Goal: Task Accomplishment & Management: Manage account settings

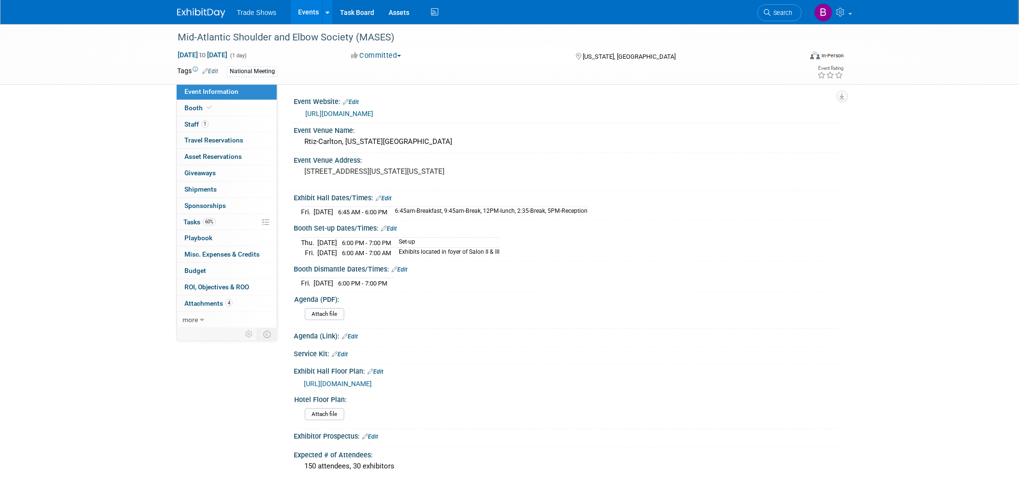
click at [215, 15] on img at bounding box center [201, 13] width 48 height 10
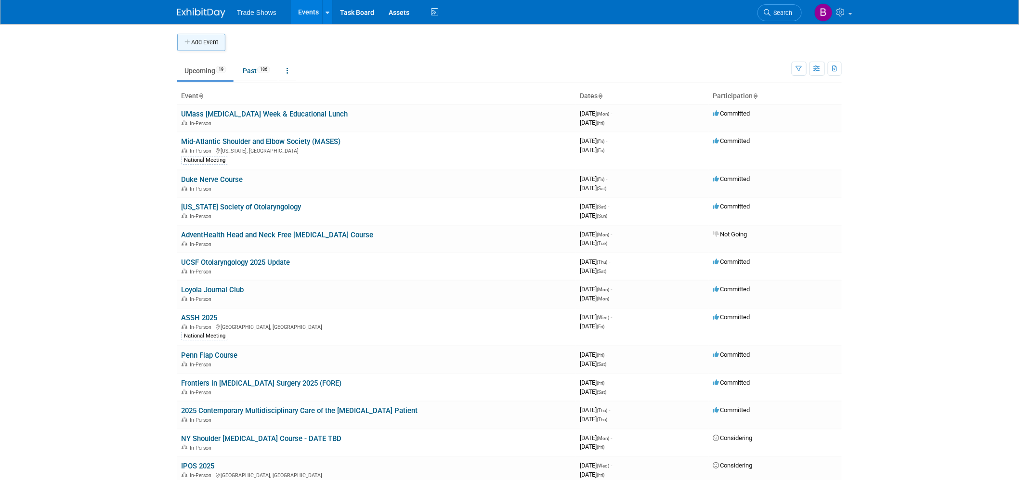
click at [215, 41] on button "Add Event" at bounding box center [201, 42] width 48 height 17
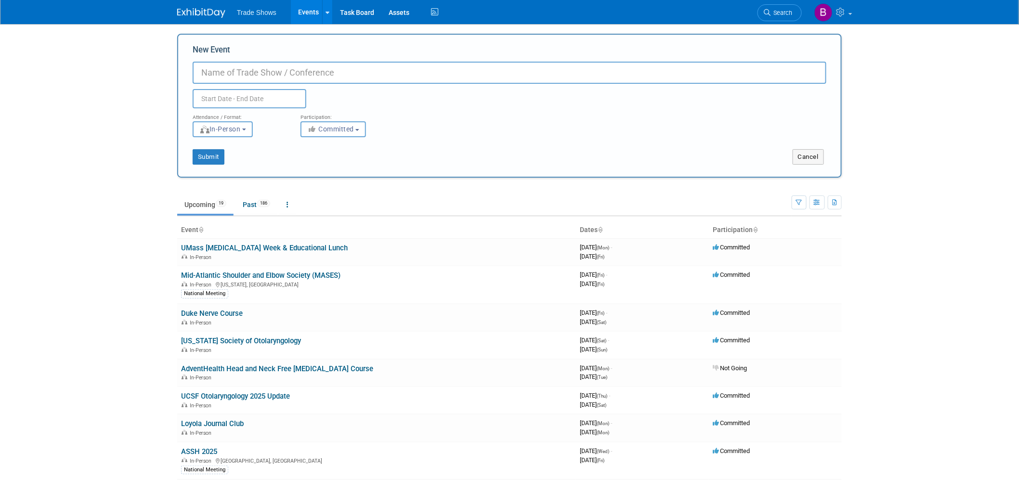
click at [251, 76] on input "New Event" at bounding box center [510, 73] width 634 height 22
click at [249, 76] on input "ACFAS 2025" at bounding box center [510, 73] width 634 height 22
type input "ACFAS 2026"
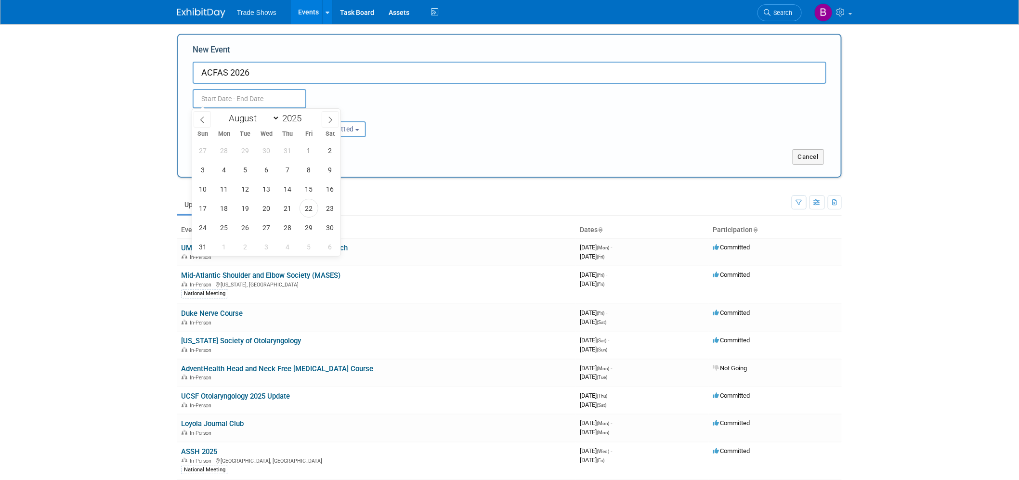
click at [256, 91] on input "text" at bounding box center [250, 98] width 114 height 19
click at [328, 119] on icon at bounding box center [330, 120] width 7 height 7
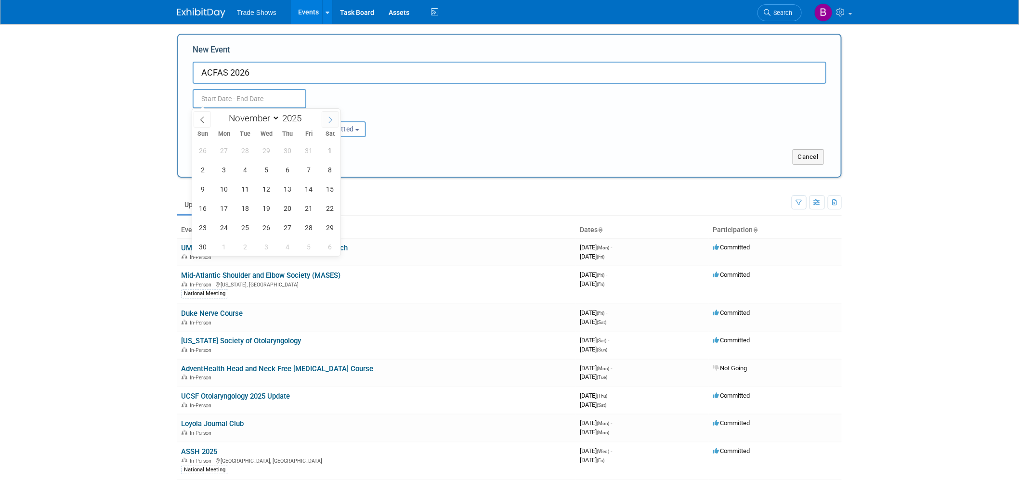
select select "11"
click at [328, 119] on icon at bounding box center [330, 120] width 7 height 7
type input "2026"
click at [328, 119] on icon at bounding box center [330, 120] width 7 height 7
select select "1"
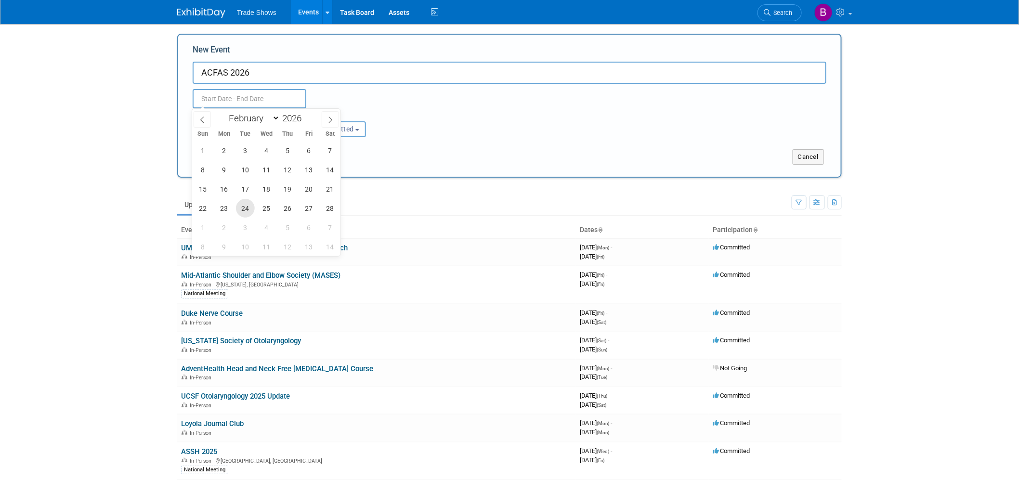
click at [243, 213] on span "24" at bounding box center [245, 208] width 19 height 19
click at [309, 208] on span "27" at bounding box center [309, 208] width 19 height 19
type input "[DATE] to [DATE]"
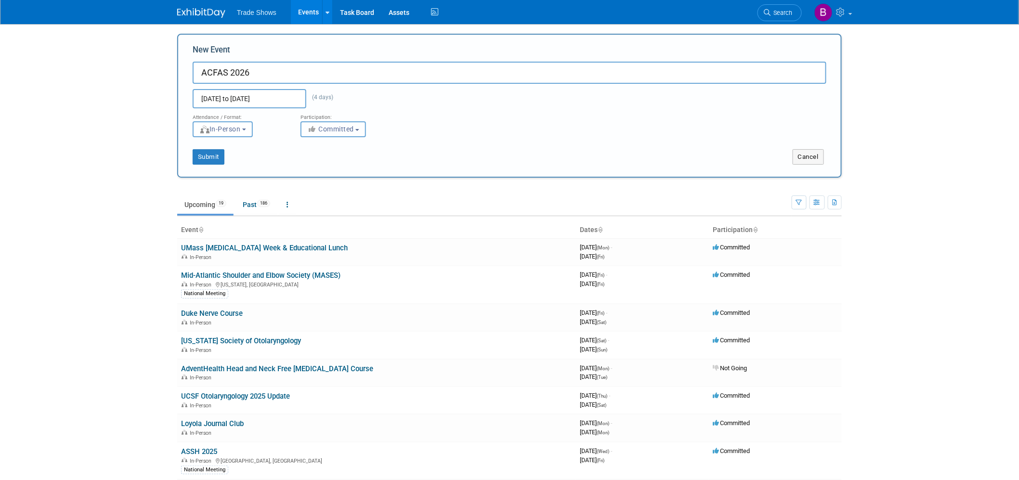
click at [320, 127] on span "Committed" at bounding box center [330, 129] width 47 height 8
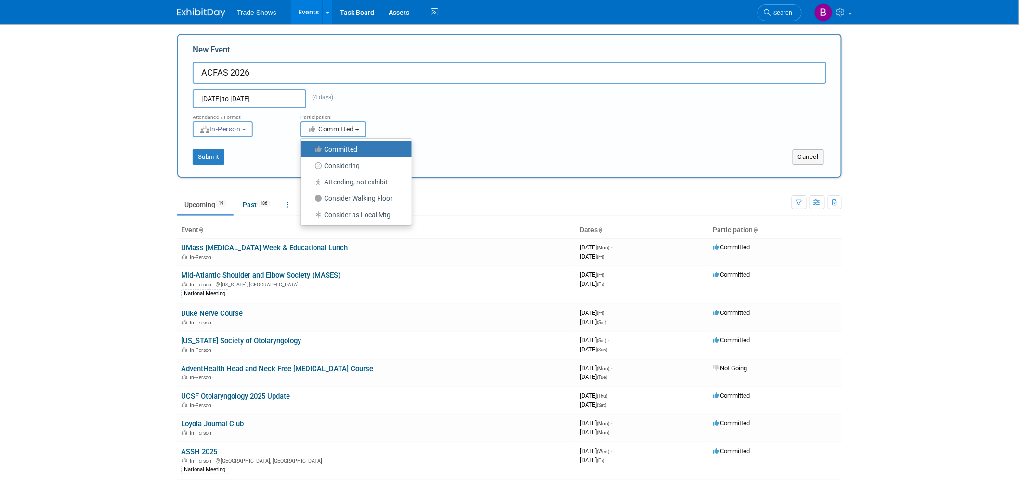
click at [320, 127] on span "Committed" at bounding box center [330, 129] width 47 height 8
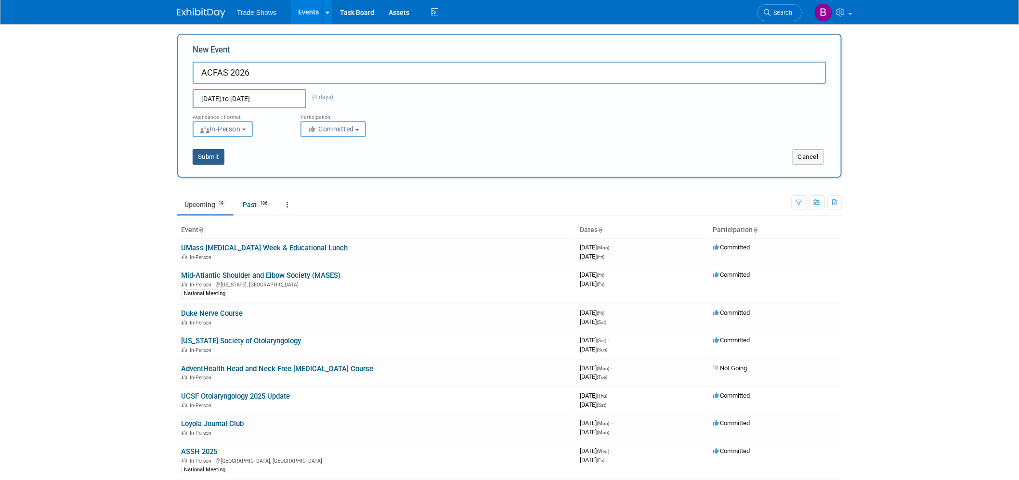
click at [215, 156] on button "Submit" at bounding box center [209, 156] width 32 height 15
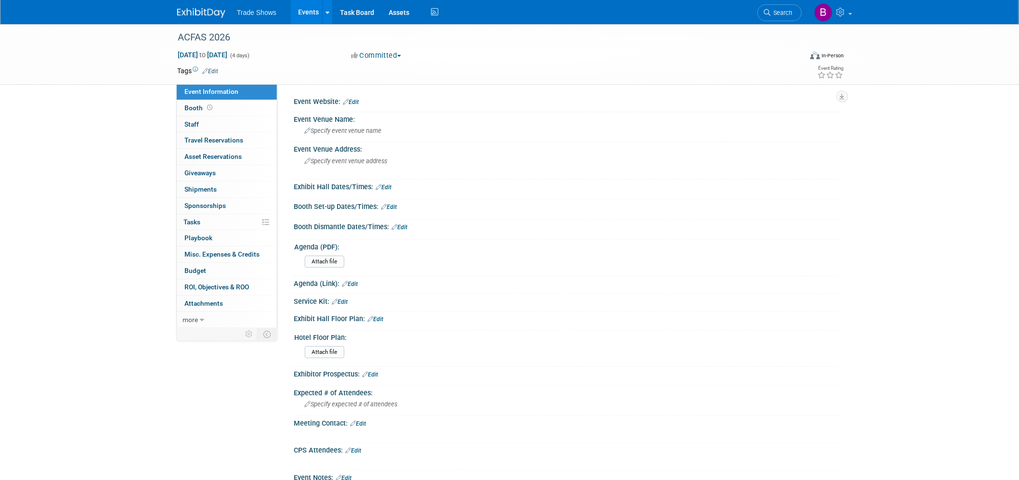
click at [212, 73] on link "Edit" at bounding box center [210, 71] width 16 height 7
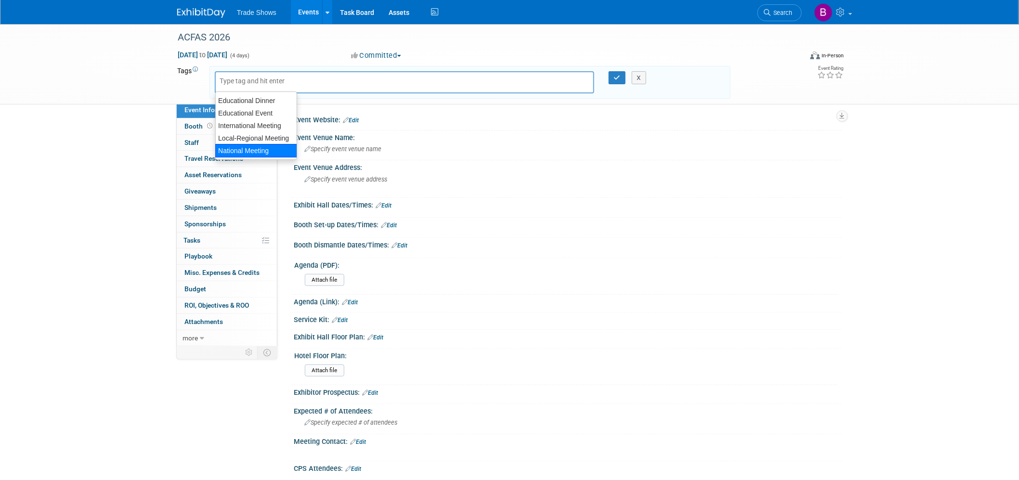
click at [250, 145] on div "National Meeting" at bounding box center [256, 150] width 82 height 13
type input "National Meeting"
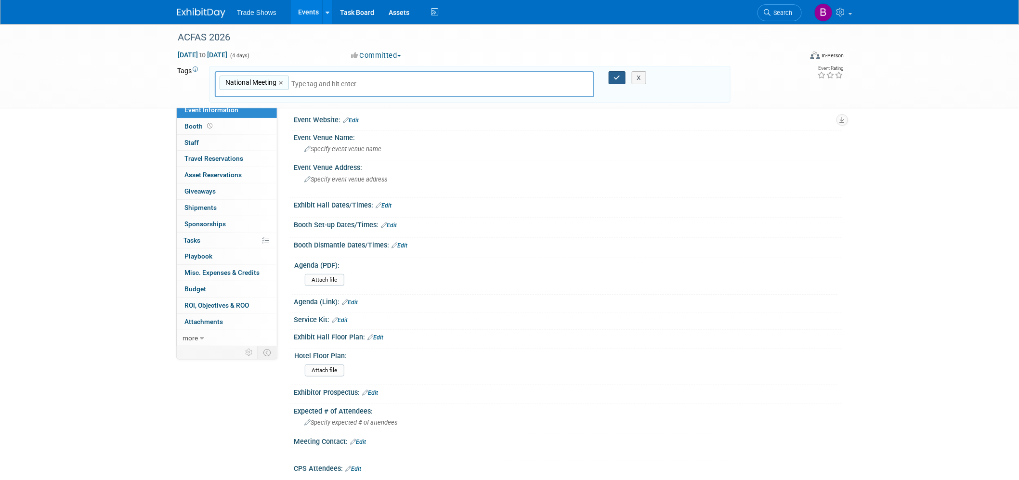
click at [617, 78] on icon "button" at bounding box center [617, 78] width 7 height 6
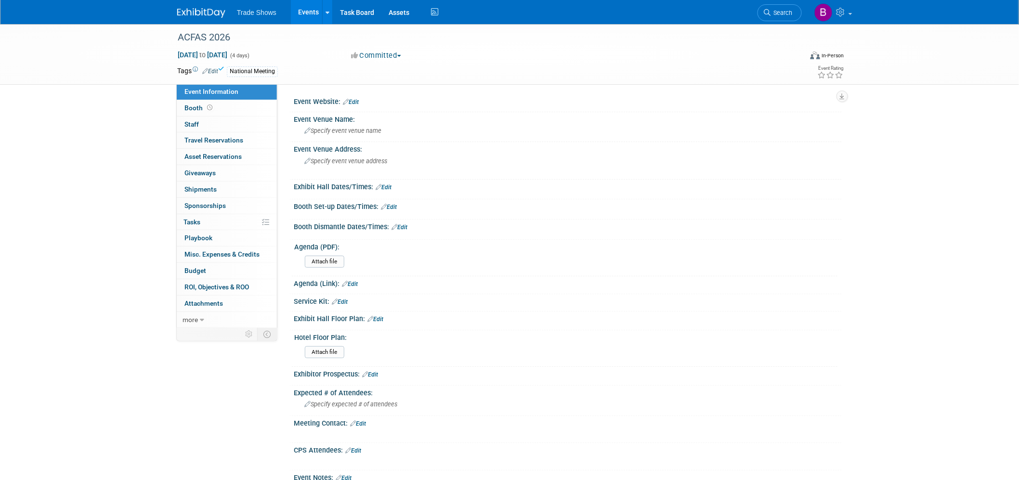
click at [354, 101] on link "Edit" at bounding box center [351, 102] width 16 height 7
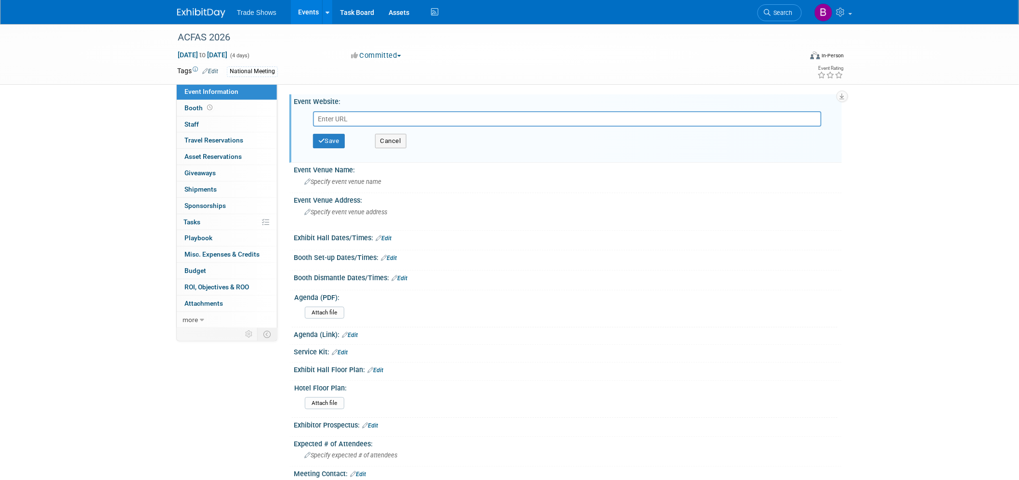
click at [344, 117] on input "text" at bounding box center [567, 118] width 509 height 15
click at [329, 121] on input "text" at bounding box center [567, 118] width 509 height 15
paste input "[URL][DOMAIN_NAME]"
type input "[URL][DOMAIN_NAME]"
click at [328, 143] on button "Save" at bounding box center [329, 141] width 32 height 14
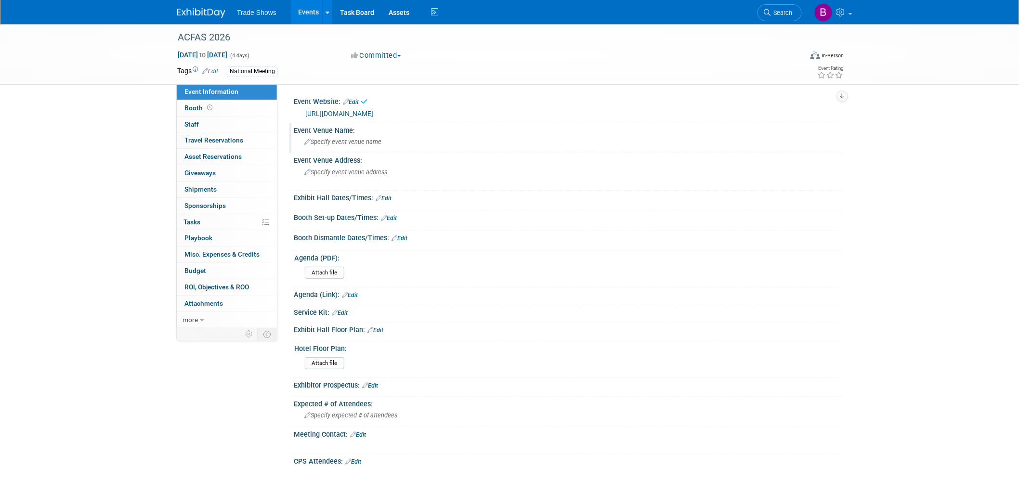
click at [328, 141] on span "Specify event venue name" at bounding box center [342, 141] width 77 height 7
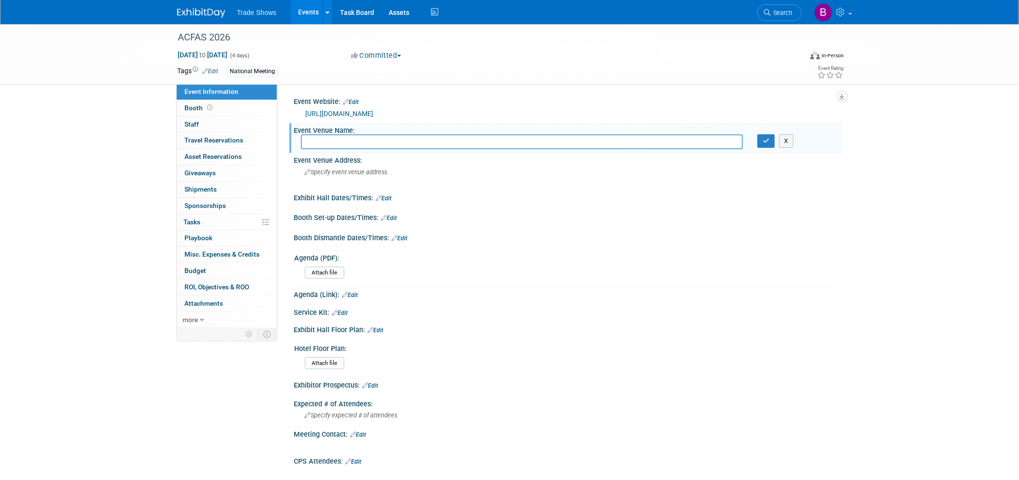
click at [350, 140] on input "text" at bounding box center [522, 141] width 442 height 15
click at [375, 382] on link "Edit" at bounding box center [370, 385] width 16 height 7
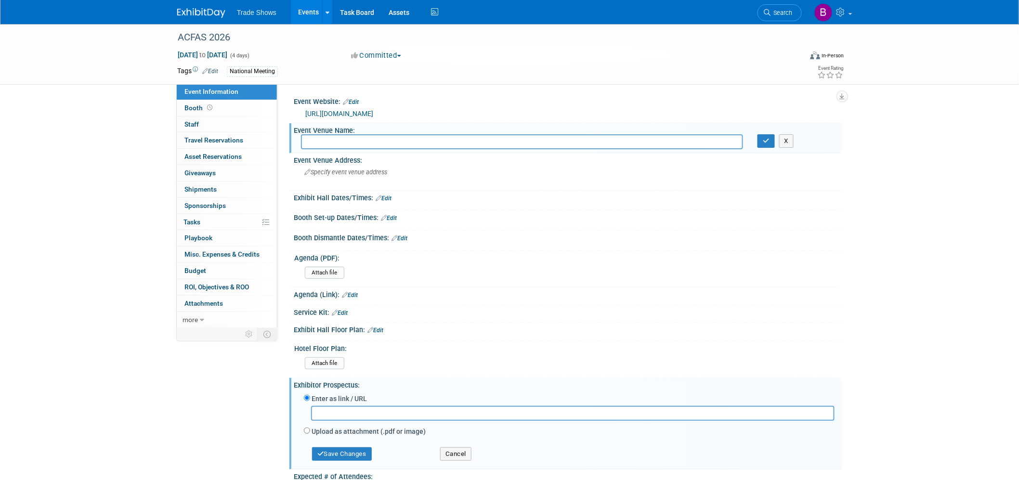
click at [354, 428] on label "Upload as attachment (.pdf or image)" at bounding box center [369, 432] width 114 height 10
click at [310, 428] on input "Upload as attachment (.pdf or image)" at bounding box center [307, 431] width 6 height 6
radio input "true"
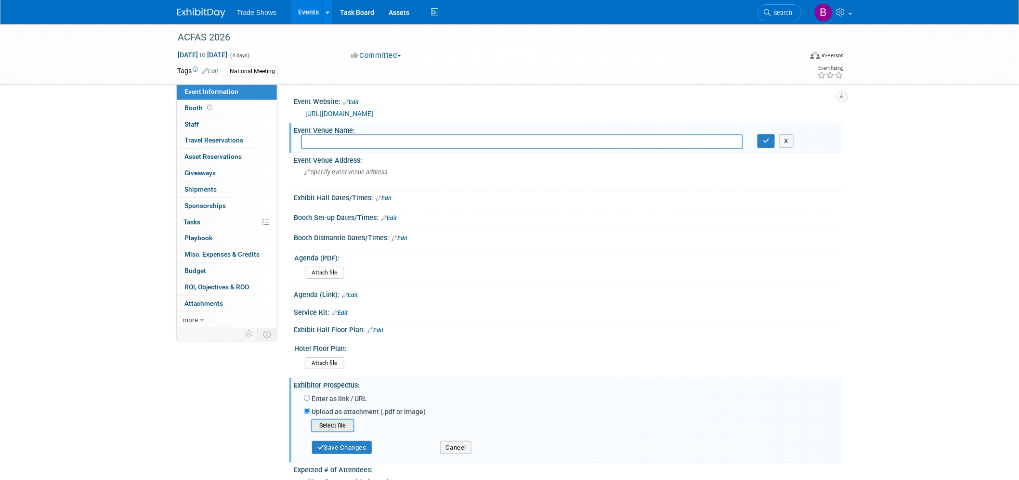
click at [342, 423] on input "file" at bounding box center [296, 426] width 115 height 12
click at [365, 448] on button "Save Changes" at bounding box center [342, 444] width 60 height 13
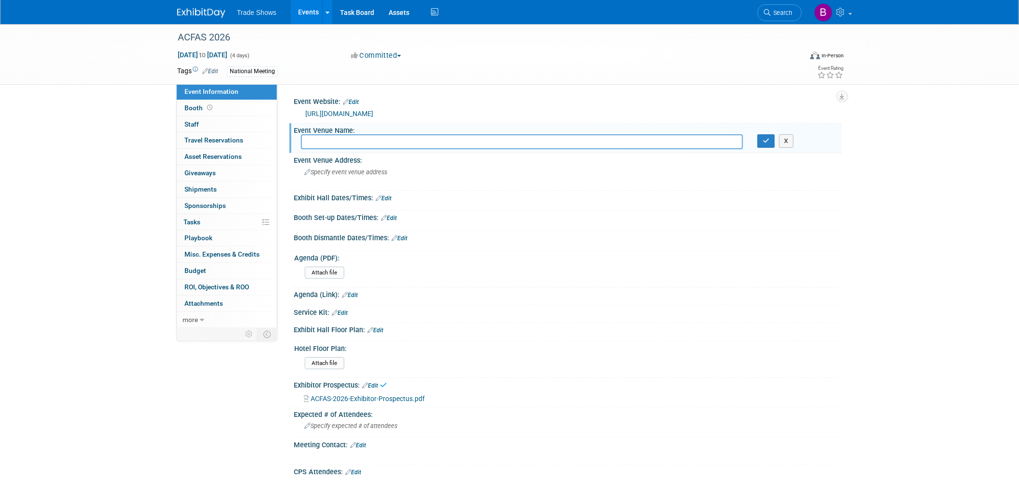
click at [330, 142] on input "text" at bounding box center [522, 141] width 442 height 15
click at [316, 141] on input "text" at bounding box center [522, 141] width 442 height 15
type input "Venetian Convention and [GEOGRAPHIC_DATA]"
click at [766, 143] on icon "button" at bounding box center [766, 141] width 7 height 6
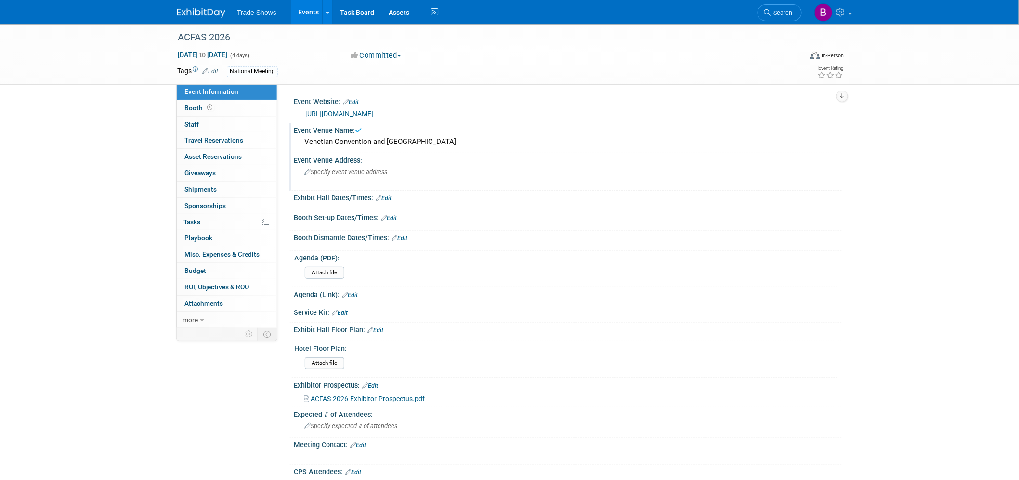
click at [372, 171] on span "Specify event venue address" at bounding box center [345, 172] width 83 height 7
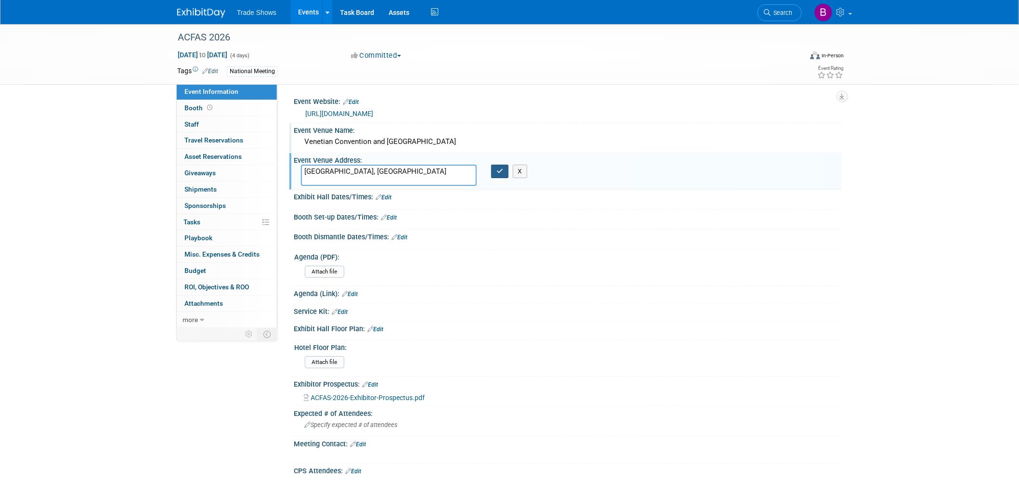
type textarea "[GEOGRAPHIC_DATA], [GEOGRAPHIC_DATA]"
click at [501, 171] on icon "button" at bounding box center [499, 171] width 7 height 6
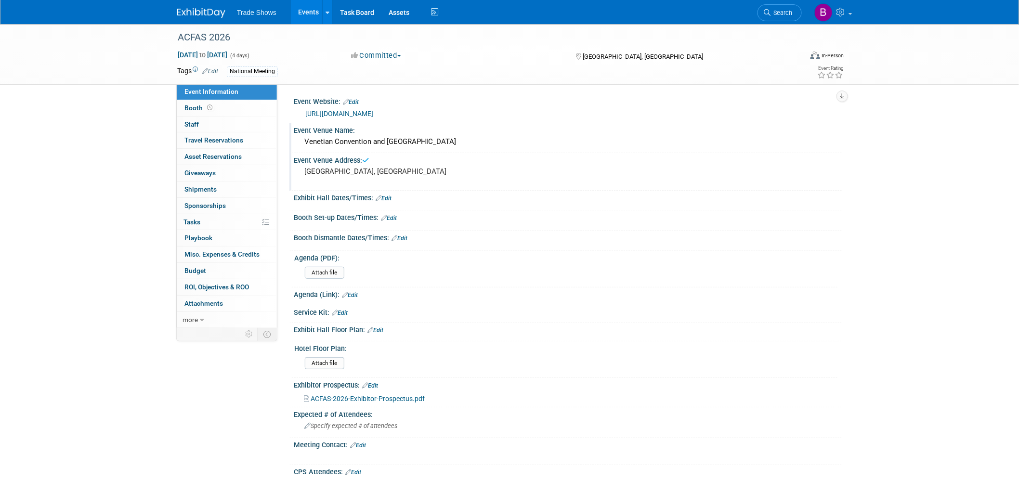
click at [346, 151] on div "Event Venue Name: Venetian Convention and [GEOGRAPHIC_DATA]" at bounding box center [565, 138] width 552 height 30
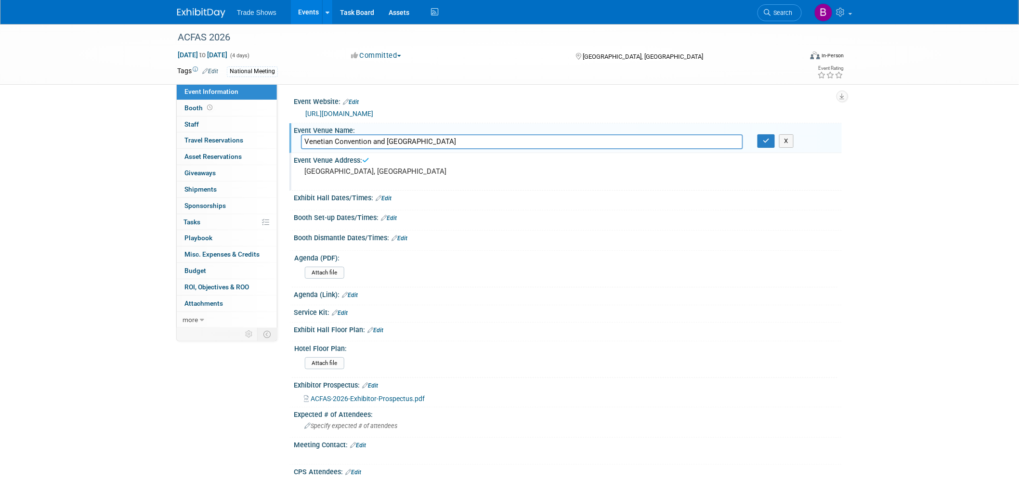
click at [349, 146] on input "Venetian Convention and [GEOGRAPHIC_DATA]" at bounding box center [522, 141] width 442 height 15
drag, startPoint x: 582, startPoint y: 166, endPoint x: 601, endPoint y: 163, distance: 19.5
click at [582, 166] on div "Event Venue Address: [GEOGRAPHIC_DATA], [GEOGRAPHIC_DATA]" at bounding box center [565, 171] width 552 height 37
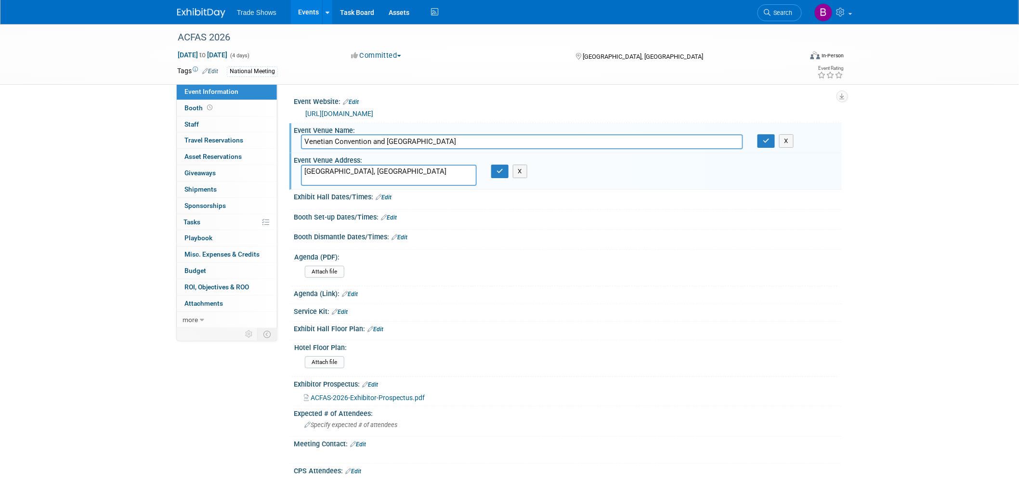
click at [439, 176] on textarea "[GEOGRAPHIC_DATA], [GEOGRAPHIC_DATA]" at bounding box center [389, 175] width 176 height 21
drag, startPoint x: 408, startPoint y: 169, endPoint x: 216, endPoint y: 164, distance: 192.7
click at [216, 164] on div "Event Information Event Info Booth Booth 0 Staff 0 Staff 0 Travel Reservations …" at bounding box center [509, 354] width 679 height 661
click at [352, 170] on textarea "[STREET_ADDRESS]" at bounding box center [389, 175] width 176 height 21
click at [305, 168] on textarea "[STREET_ADDRESS]" at bounding box center [389, 175] width 176 height 21
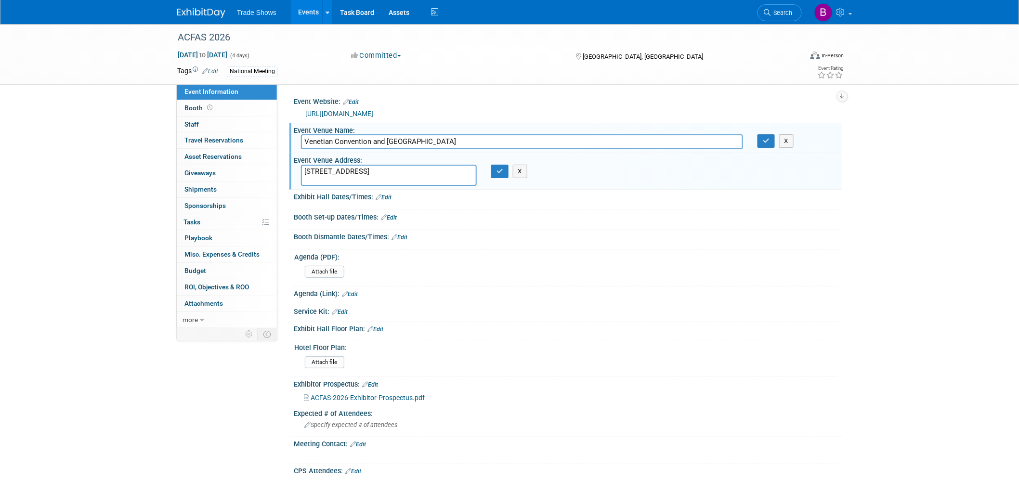
click at [384, 177] on textarea "[STREET_ADDRESS]" at bounding box center [389, 175] width 176 height 21
type textarea "[STREET_ADDRESS]"
click at [497, 171] on icon "button" at bounding box center [499, 171] width 7 height 6
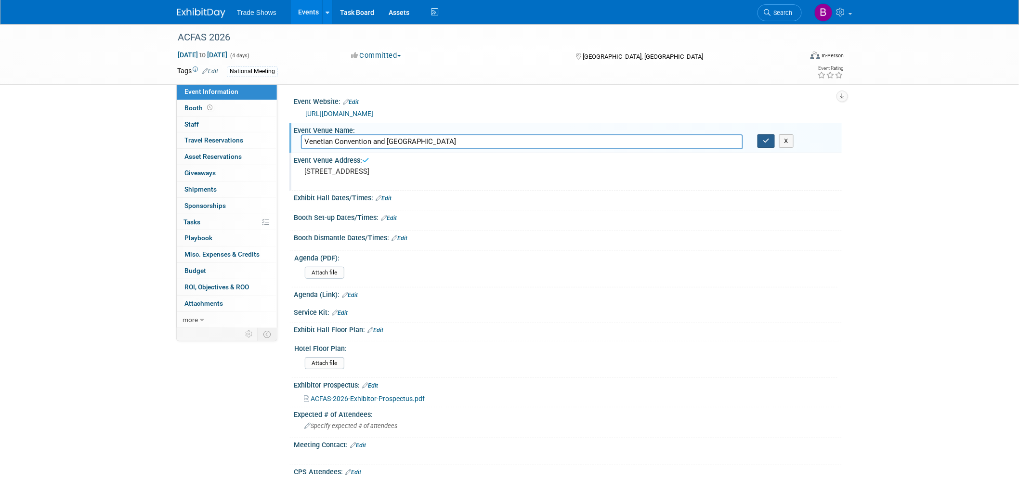
click at [770, 143] on button "button" at bounding box center [765, 140] width 17 height 13
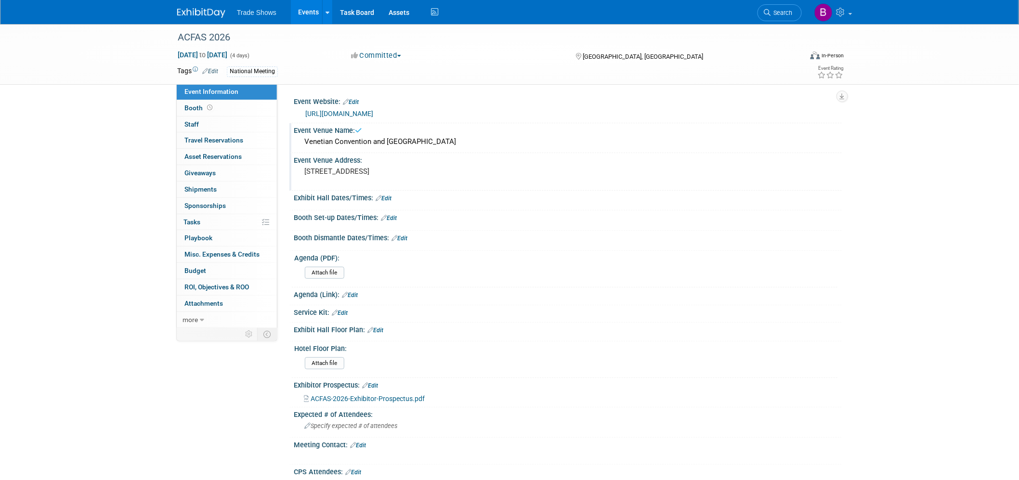
click at [387, 196] on link "Edit" at bounding box center [384, 198] width 16 height 7
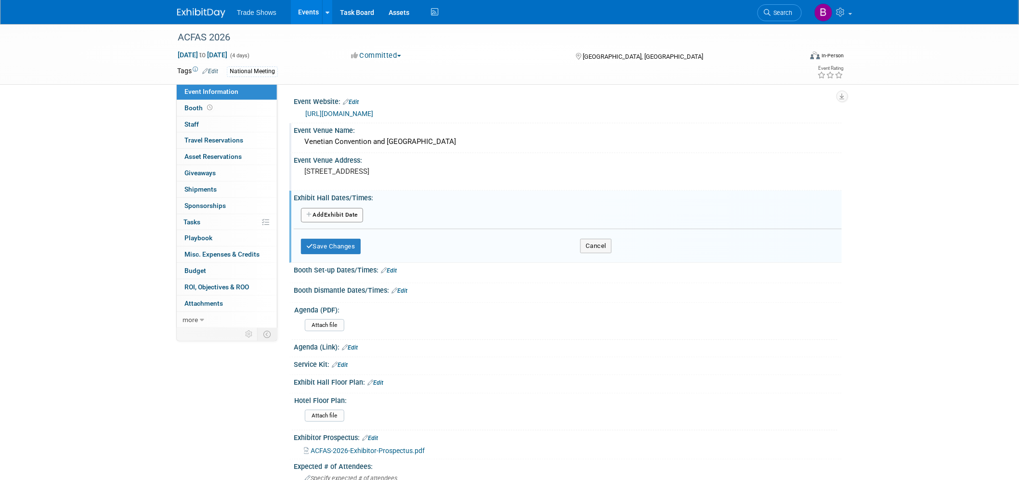
drag, startPoint x: 353, startPoint y: 159, endPoint x: 358, endPoint y: 163, distance: 5.8
click at [353, 159] on div "Event Venue Address:" at bounding box center [568, 159] width 548 height 12
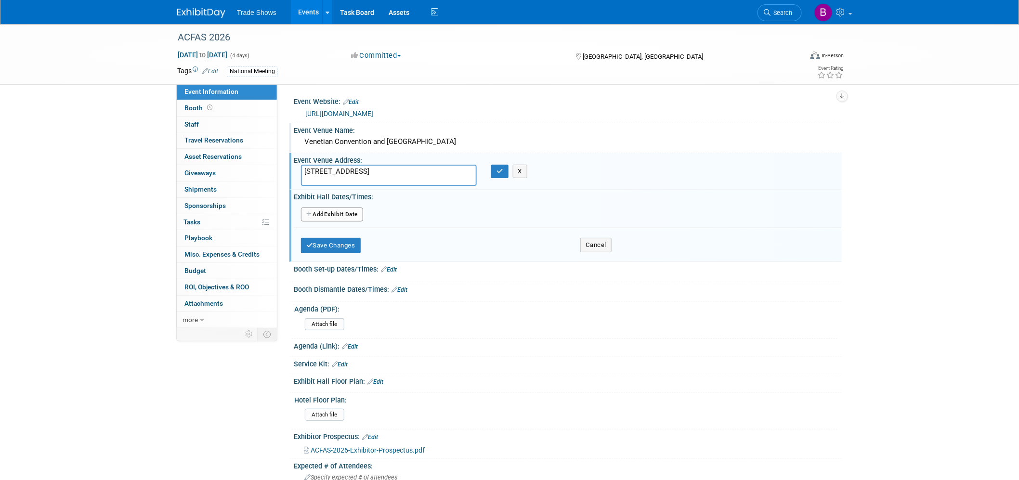
drag, startPoint x: 377, startPoint y: 175, endPoint x: 350, endPoint y: 182, distance: 28.2
click at [350, 182] on textarea "[STREET_ADDRESS]" at bounding box center [389, 175] width 176 height 21
type textarea "[STREET_ADDRESS]"
click at [500, 172] on icon "button" at bounding box center [499, 171] width 7 height 6
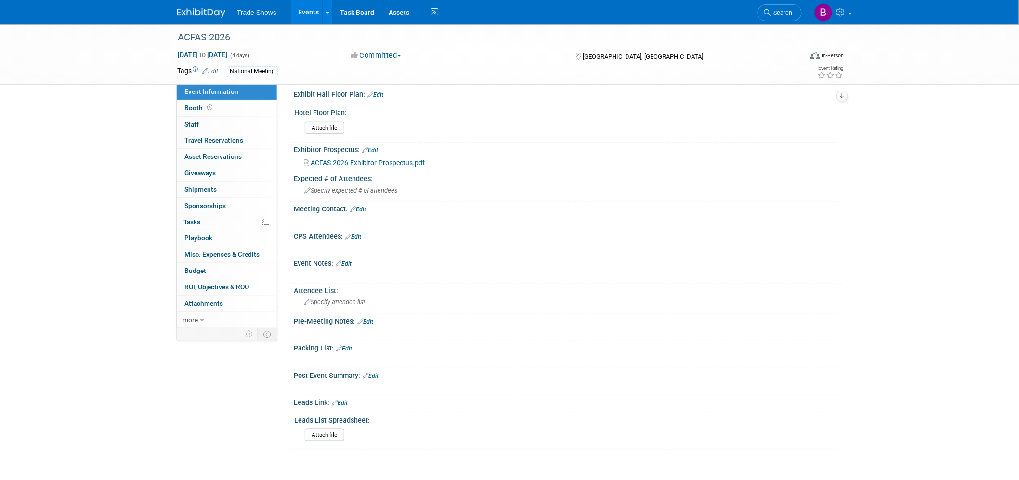
scroll to position [321, 0]
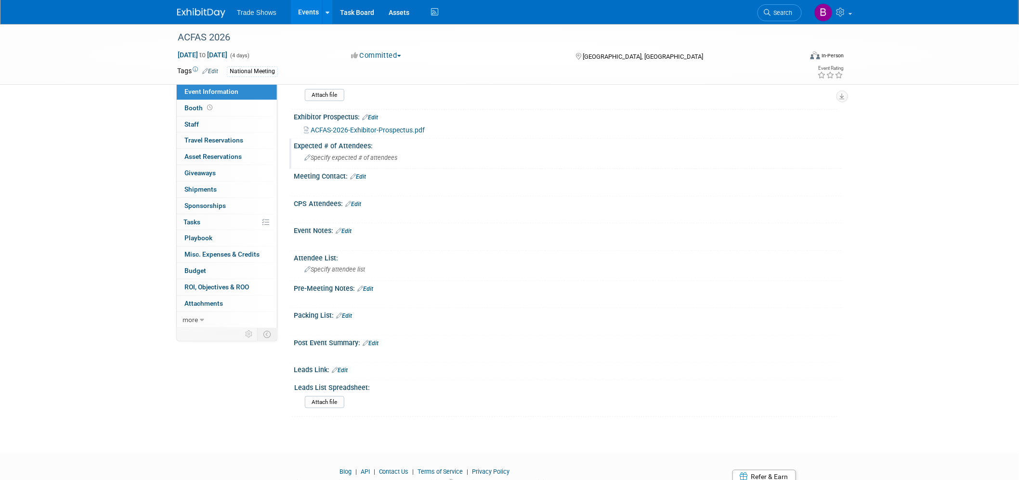
click at [356, 154] on span "Specify expected # of attendees" at bounding box center [350, 157] width 93 height 7
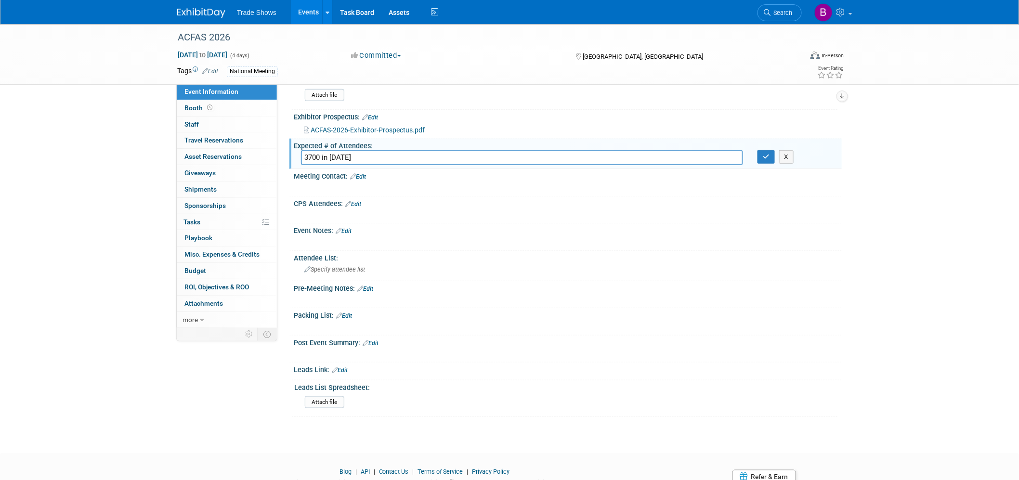
drag, startPoint x: 343, startPoint y: 152, endPoint x: 322, endPoint y: 149, distance: 21.4
click at [322, 150] on input "3700 in [DATE]" at bounding box center [522, 157] width 442 height 15
drag, startPoint x: 350, startPoint y: 152, endPoint x: 167, endPoint y: 155, distance: 183.0
click at [167, 155] on div "ACFAS 2026 [DATE] to [DATE] (4 days) [DATE] to [DATE] Committed Committed Consi…" at bounding box center [509, 69] width 1019 height 733
click at [417, 158] on input "(2294 medical attendees)" at bounding box center [522, 157] width 442 height 15
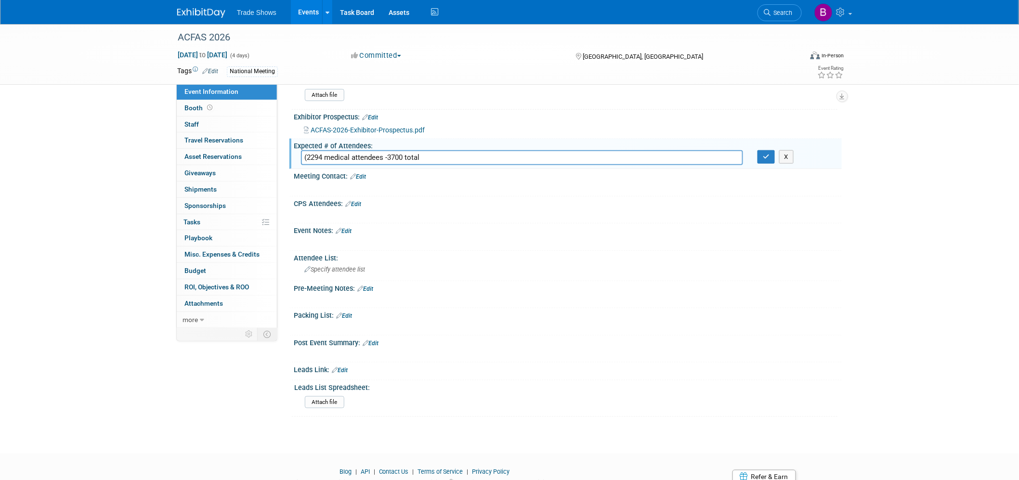
click at [303, 152] on input "(2294 medical attendees -3700 total" at bounding box center [522, 157] width 442 height 15
type input "2294 medical attendees -3700 total"
click at [769, 159] on button "button" at bounding box center [765, 156] width 17 height 13
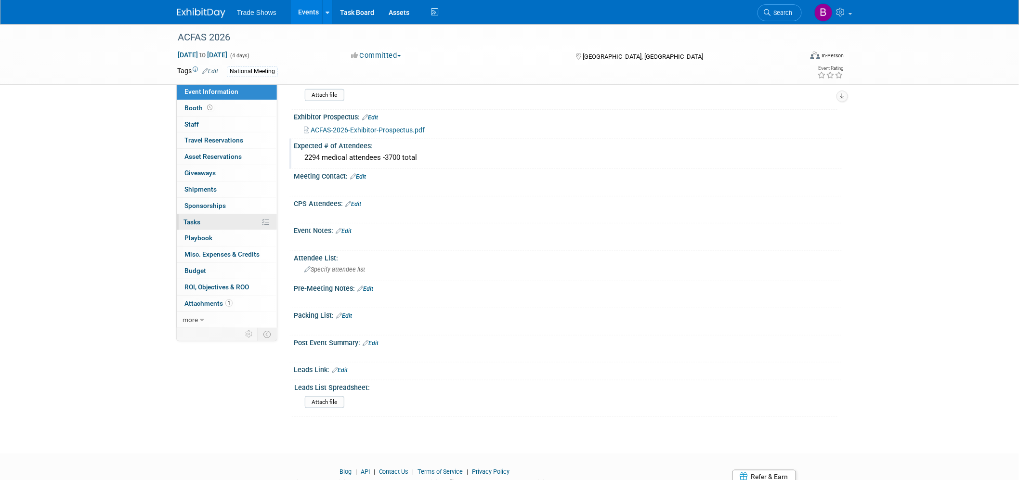
drag, startPoint x: 213, startPoint y: 222, endPoint x: 227, endPoint y: 219, distance: 14.3
click at [213, 222] on link "0% Tasks 0%" at bounding box center [227, 222] width 100 height 16
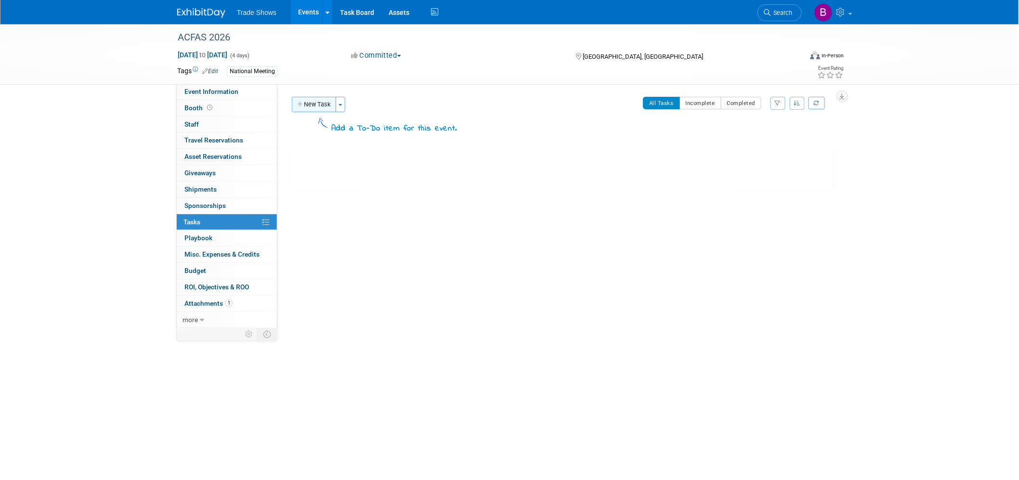
click at [318, 104] on button "New Task" at bounding box center [314, 104] width 44 height 15
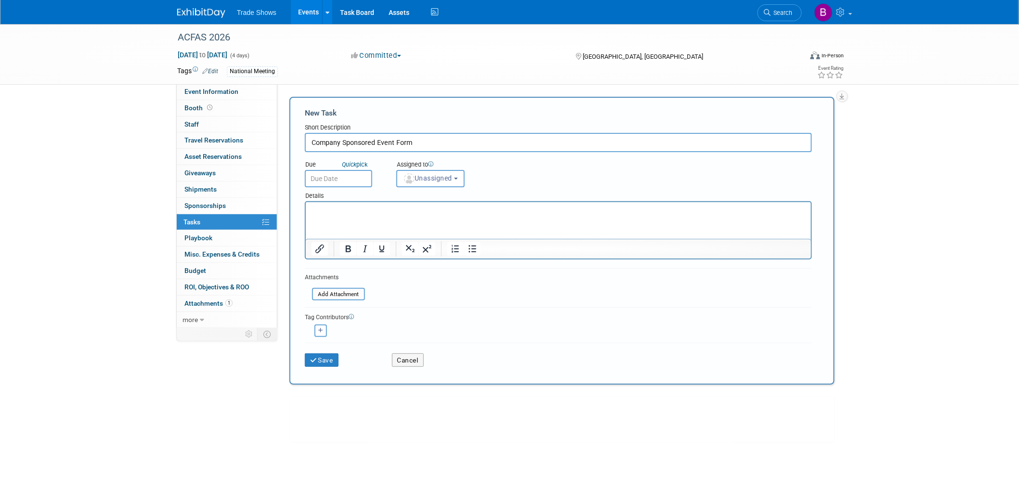
type input "Company Sponsored Event Form"
click at [350, 171] on input "text" at bounding box center [338, 178] width 67 height 17
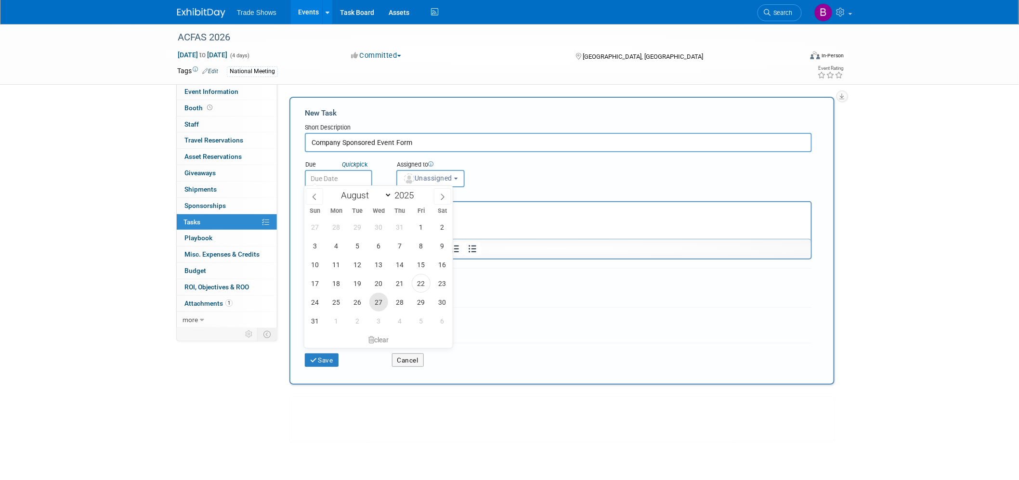
click at [381, 304] on span "27" at bounding box center [378, 302] width 19 height 19
type input "[DATE]"
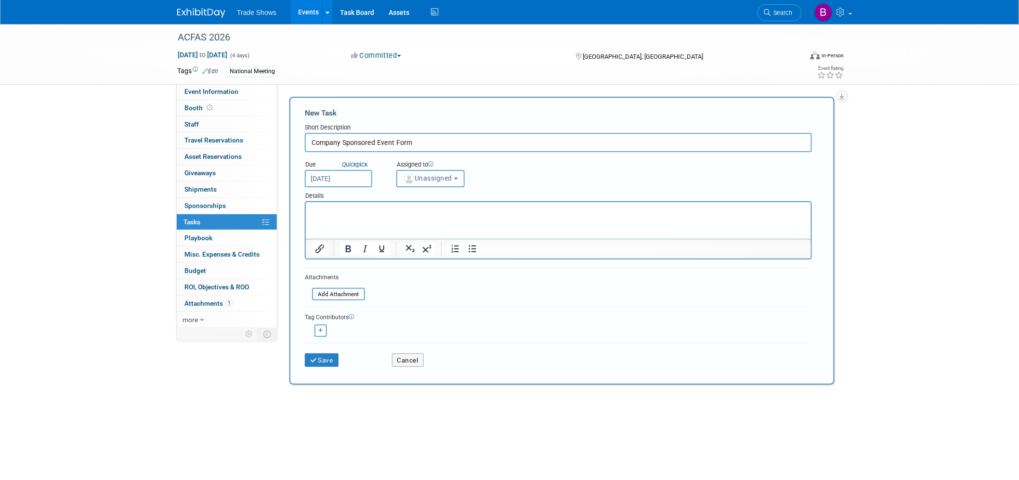
click at [456, 178] on b "button" at bounding box center [456, 179] width 4 height 2
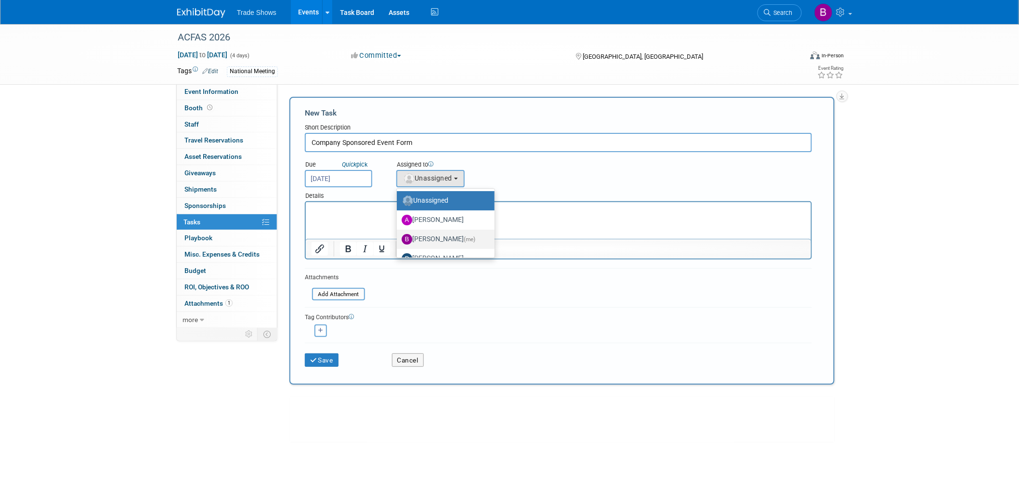
click at [431, 235] on label "[PERSON_NAME] (me)" at bounding box center [443, 239] width 83 height 15
click at [398, 235] on input "[PERSON_NAME] (me)" at bounding box center [395, 238] width 6 height 6
select select "ea71e12e-5ca3-4b49-8008-3a5742e0e7c7"
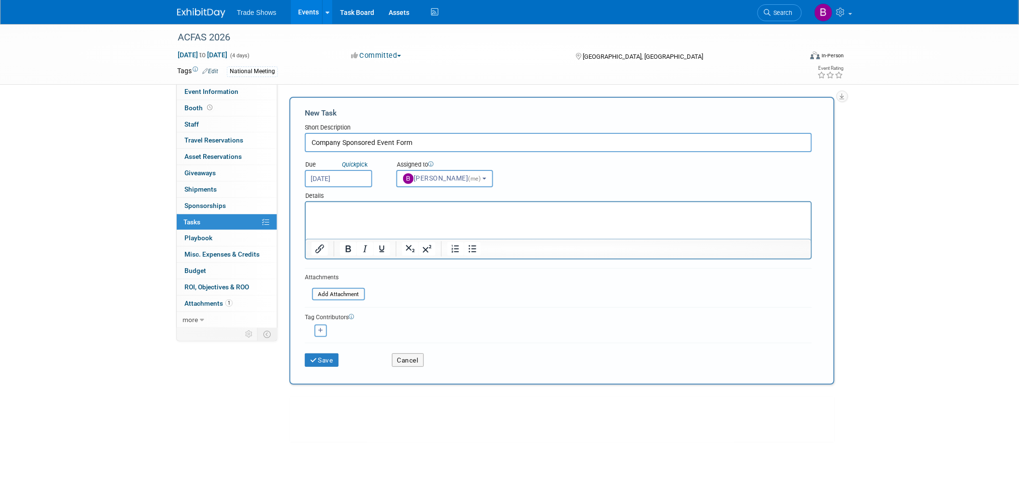
click at [385, 215] on html at bounding box center [557, 208] width 505 height 13
click at [329, 360] on button "Save" at bounding box center [322, 359] width 34 height 13
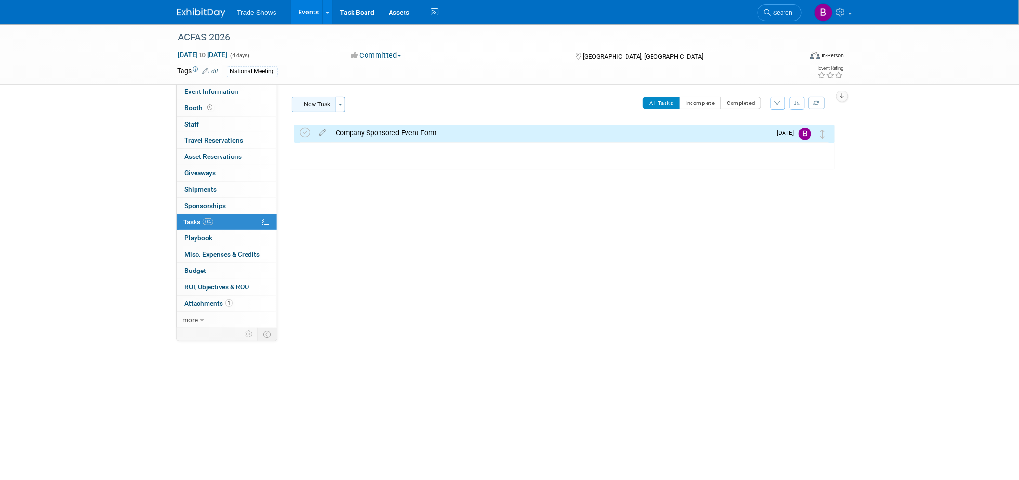
click at [326, 111] on button "New Task" at bounding box center [314, 104] width 44 height 15
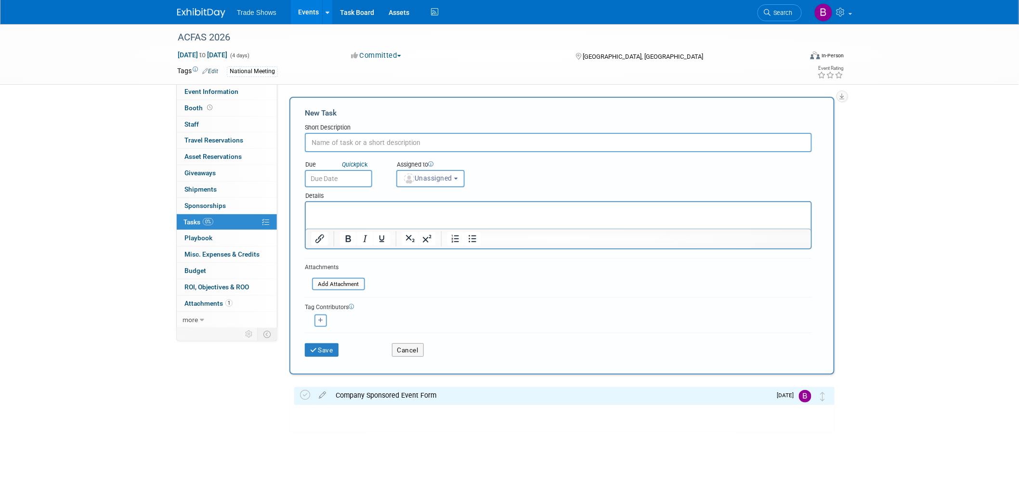
click at [341, 144] on input "text" at bounding box center [558, 142] width 507 height 19
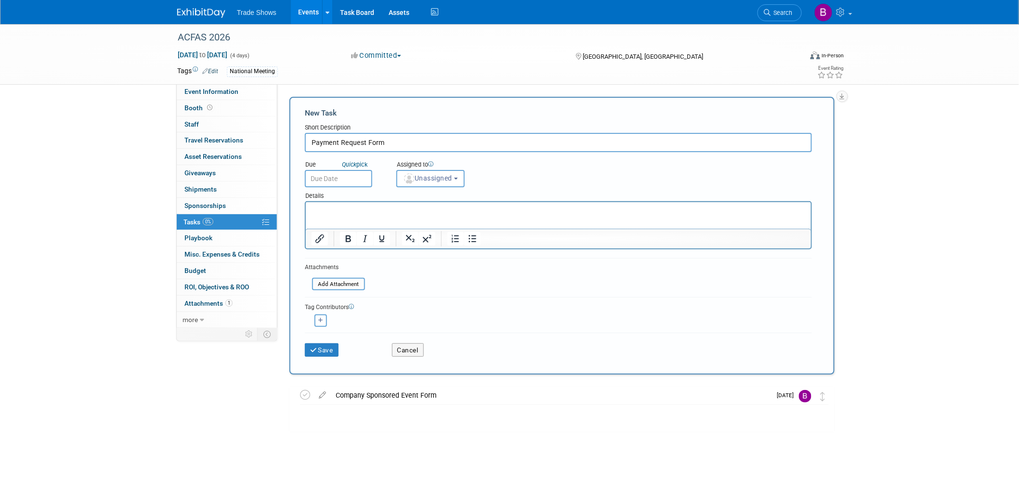
type input "Payment Request Form"
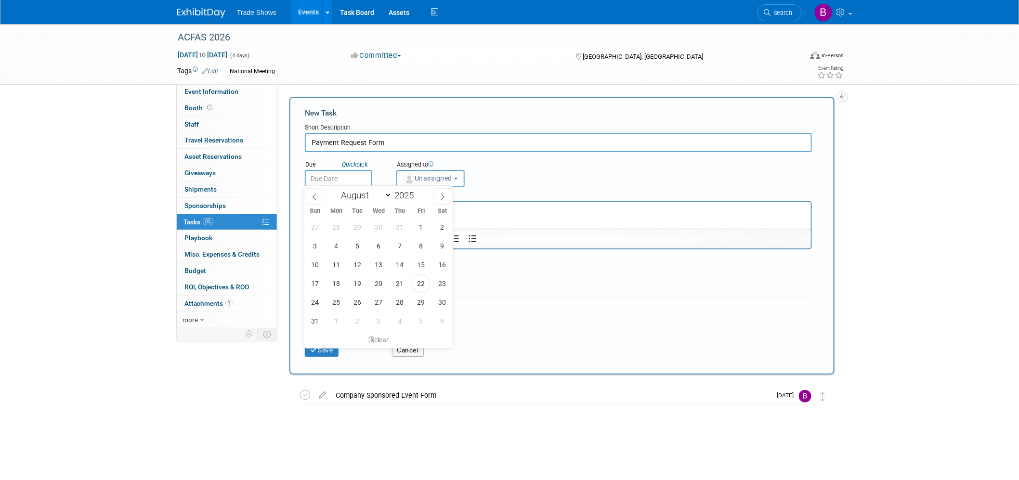
click at [348, 174] on input "text" at bounding box center [338, 178] width 67 height 17
click at [421, 299] on span "29" at bounding box center [421, 302] width 19 height 19
type input "[DATE]"
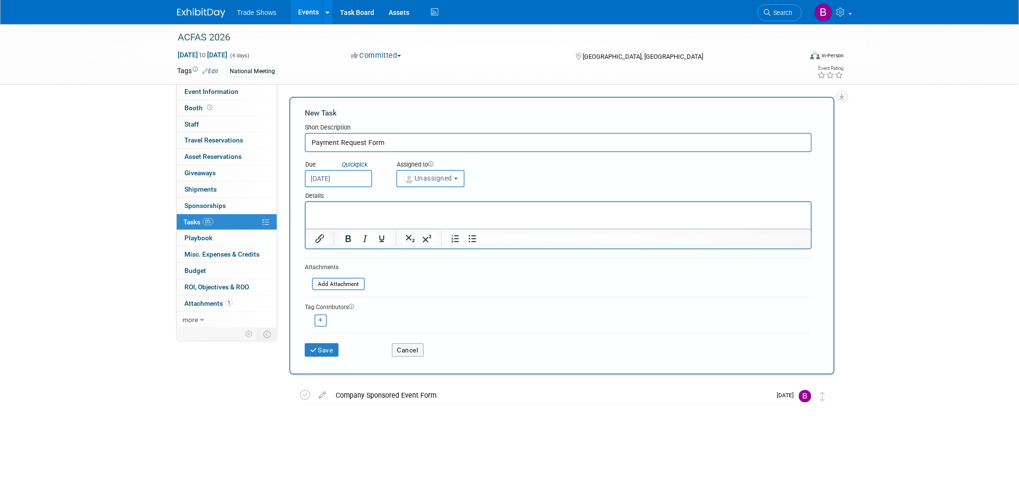
click at [439, 175] on span "Unassigned" at bounding box center [427, 178] width 49 height 8
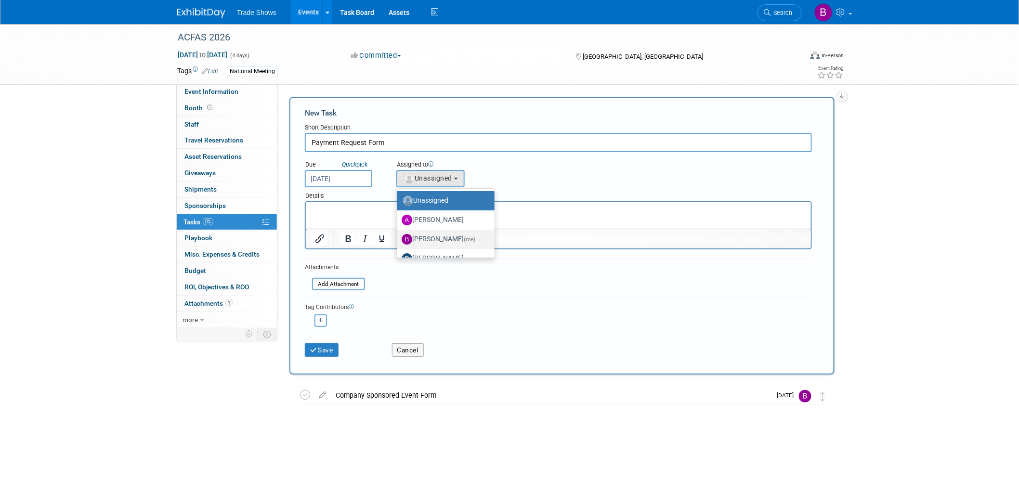
click at [437, 236] on label "[PERSON_NAME] (me)" at bounding box center [443, 239] width 83 height 15
click at [398, 236] on input "[PERSON_NAME] (me)" at bounding box center [395, 238] width 6 height 6
select select "ea71e12e-5ca3-4b49-8008-3a5742e0e7c7"
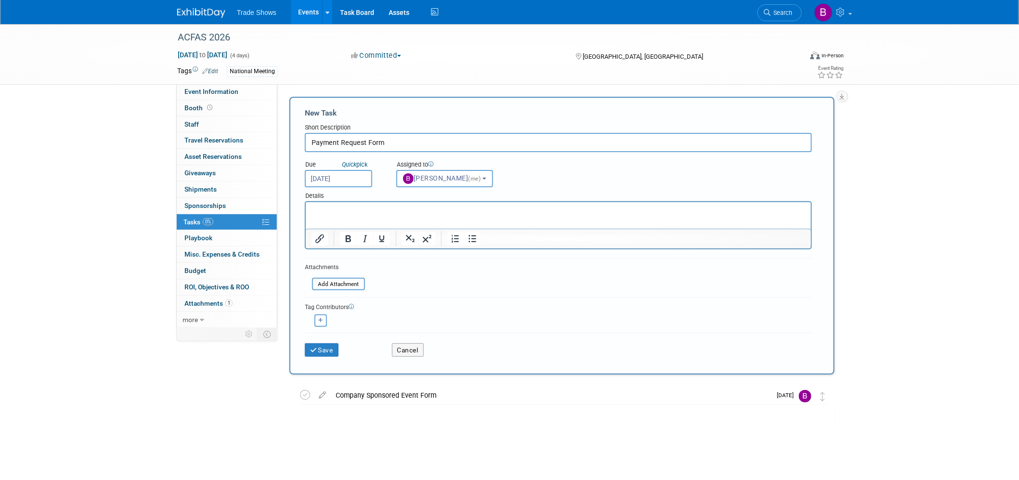
drag, startPoint x: 736, startPoint y: 433, endPoint x: 664, endPoint y: 509, distance: 104.6
click at [373, 215] on html at bounding box center [557, 208] width 505 height 13
click at [326, 353] on button "Save" at bounding box center [322, 349] width 34 height 13
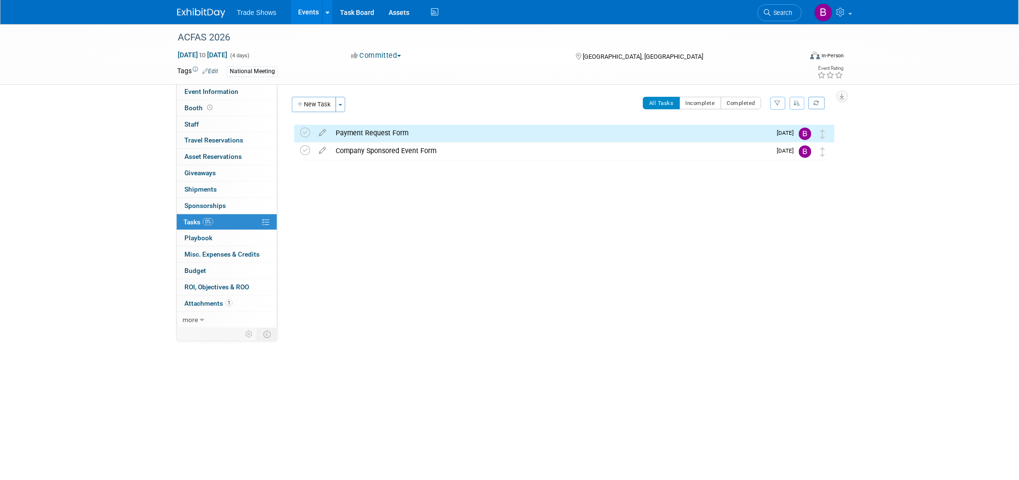
click at [313, 95] on div "Event Website: Edit [URL][DOMAIN_NAME] [URL][DOMAIN_NAME] Save Cancel Event Ven…" at bounding box center [559, 206] width 564 height 245
click at [316, 102] on button "New Task" at bounding box center [314, 104] width 44 height 15
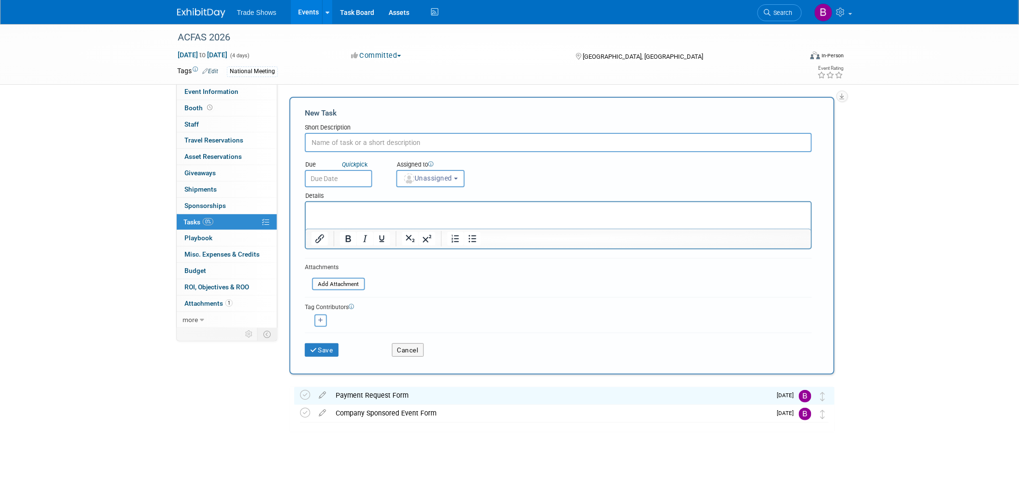
click at [339, 143] on input "text" at bounding box center [558, 142] width 507 height 19
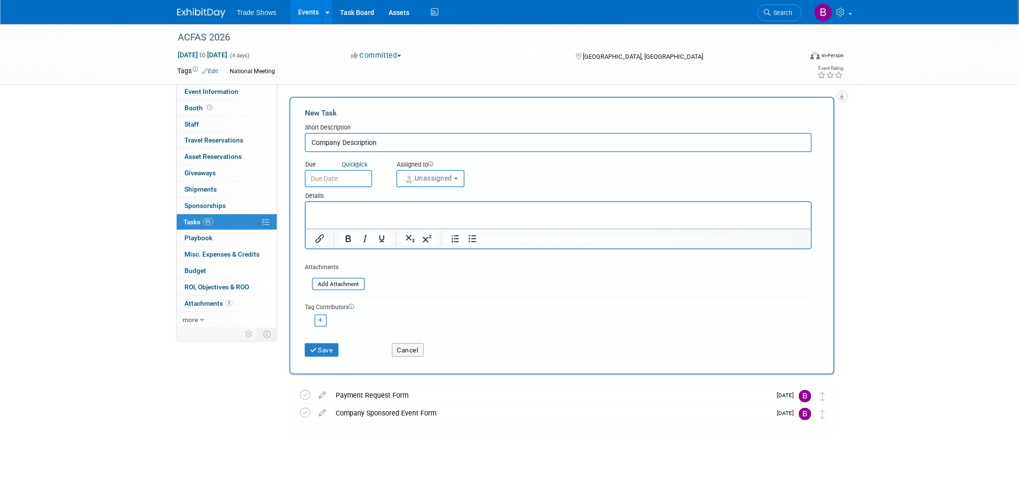
type input "Company Description"
click at [367, 214] on p "Rich Text Area. Press ALT-0 for help." at bounding box center [558, 211] width 494 height 10
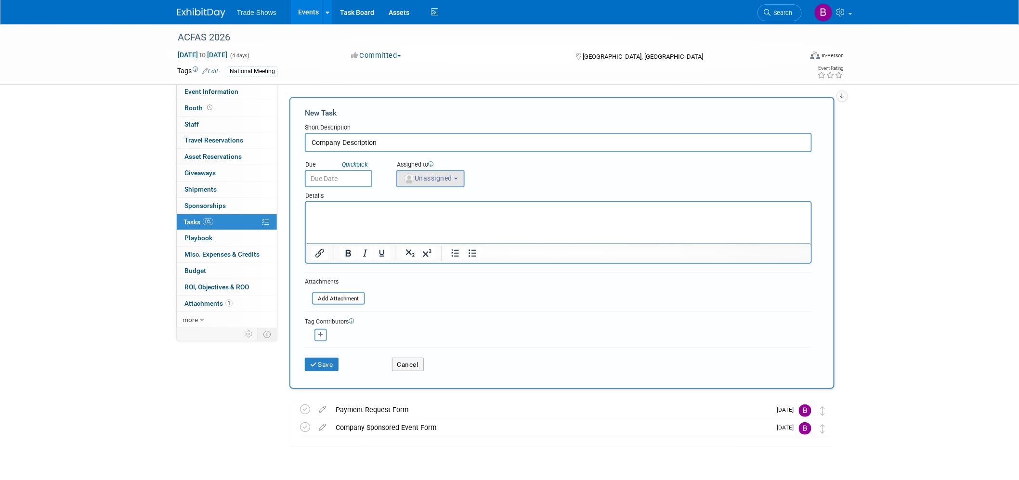
scroll to position [0, 0]
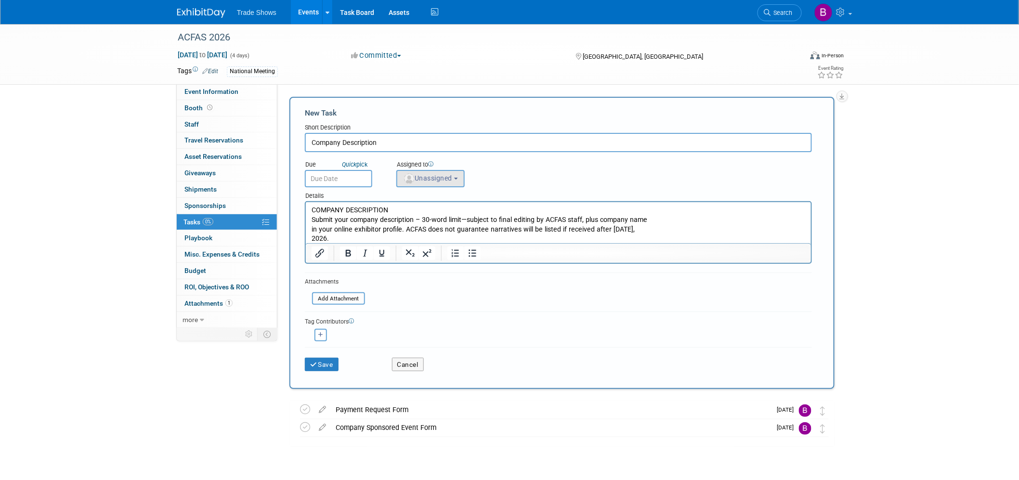
click at [439, 174] on span "Unassigned" at bounding box center [427, 178] width 49 height 8
drag, startPoint x: 434, startPoint y: 234, endPoint x: 109, endPoint y: 30, distance: 383.3
click at [434, 234] on label "[PERSON_NAME] (me)" at bounding box center [443, 239] width 83 height 15
click at [398, 235] on input "[PERSON_NAME] (me)" at bounding box center [395, 238] width 6 height 6
select select "ea71e12e-5ca3-4b49-8008-3a5742e0e7c7"
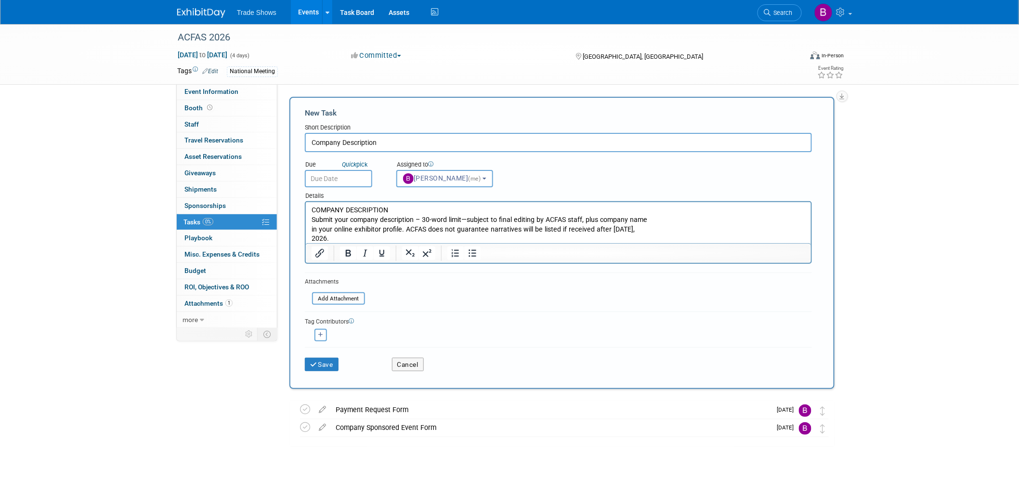
click at [349, 176] on input "text" at bounding box center [338, 178] width 67 height 17
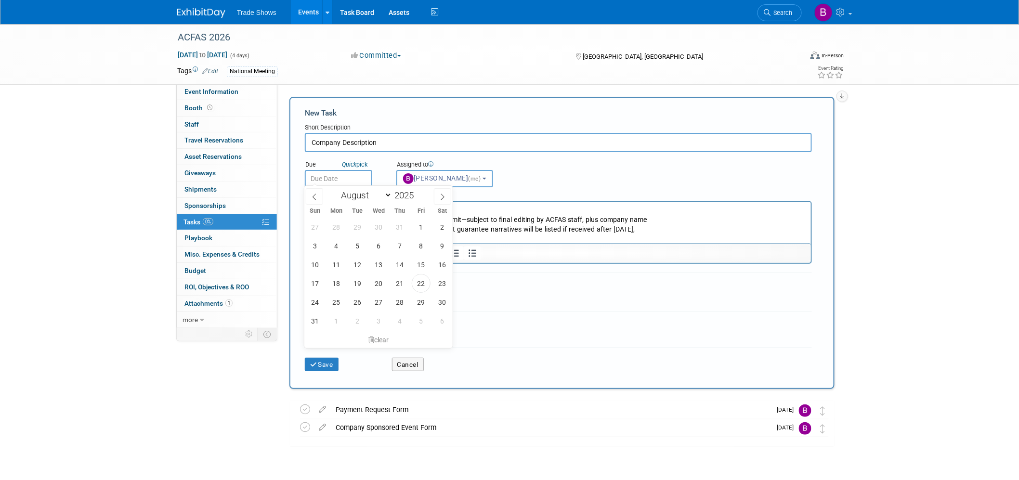
click at [349, 176] on input "text" at bounding box center [338, 178] width 67 height 17
click at [714, 210] on p "COMPANY DESCRIPTION Submit your company description – 30-word limit—subject to …" at bounding box center [558, 224] width 494 height 38
click at [441, 198] on icon at bounding box center [442, 197] width 7 height 7
select select "9"
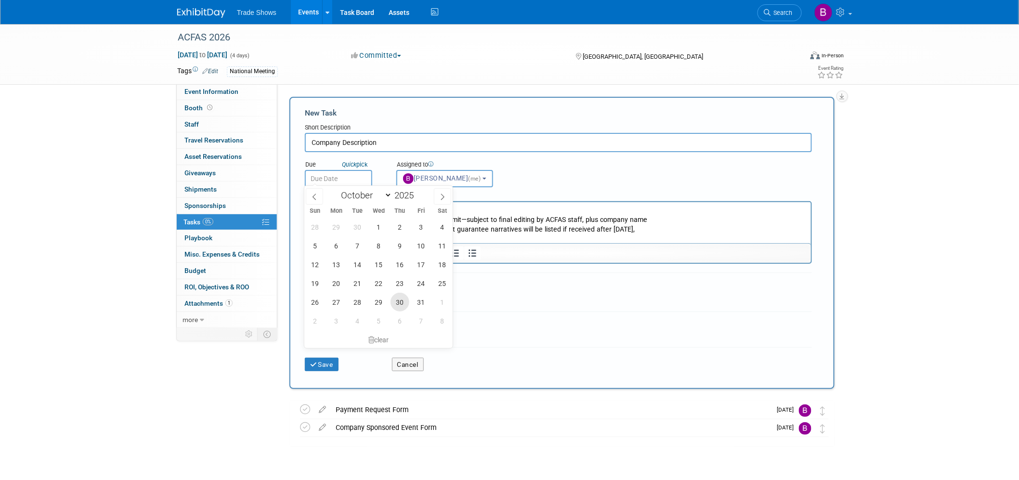
click at [395, 306] on span "30" at bounding box center [400, 302] width 19 height 19
type input "[DATE]"
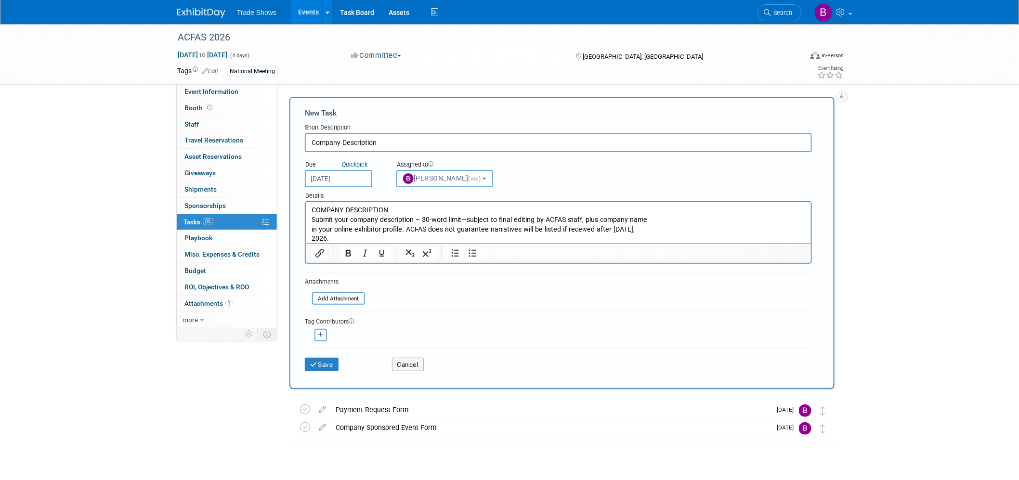
click at [340, 222] on p "COMPANY DESCRIPTION Submit your company description – 30-word limit—subject to …" at bounding box center [558, 224] width 494 height 38
click at [318, 366] on button "Save" at bounding box center [322, 364] width 34 height 13
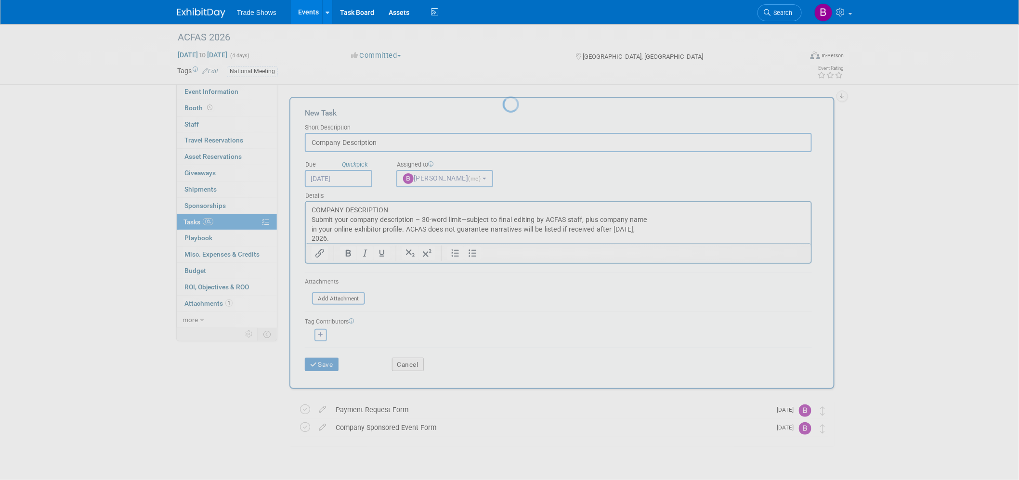
scroll to position [0, 0]
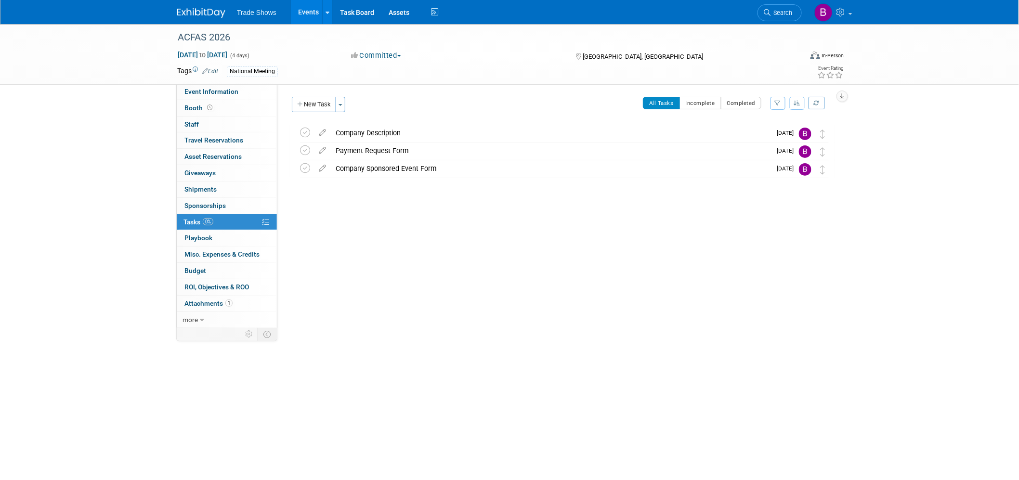
click at [460, 283] on div "Event Website: Edit [URL][DOMAIN_NAME] [URL][DOMAIN_NAME] Save Cancel Event Ven…" at bounding box center [559, 206] width 564 height 245
click at [305, 105] on button "New Task" at bounding box center [314, 104] width 44 height 15
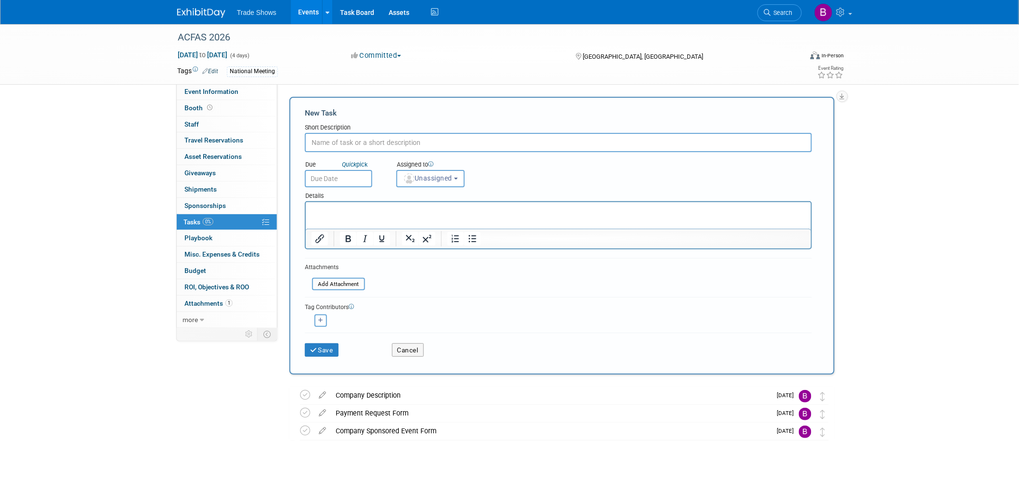
click at [362, 144] on input "text" at bounding box center [558, 142] width 507 height 19
type input "Reserve Housing"
click at [354, 173] on input "text" at bounding box center [338, 178] width 67 height 17
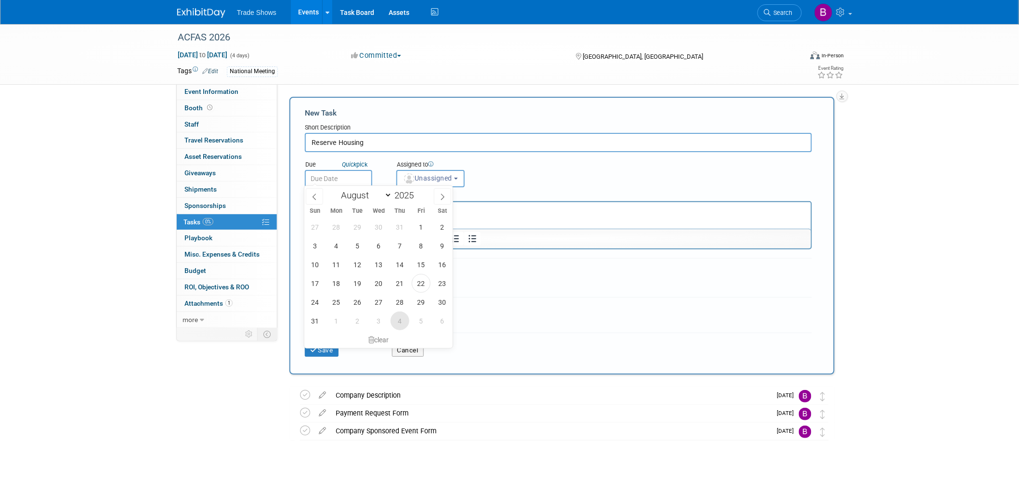
click at [396, 328] on span "4" at bounding box center [400, 321] width 19 height 19
type input "[DATE]"
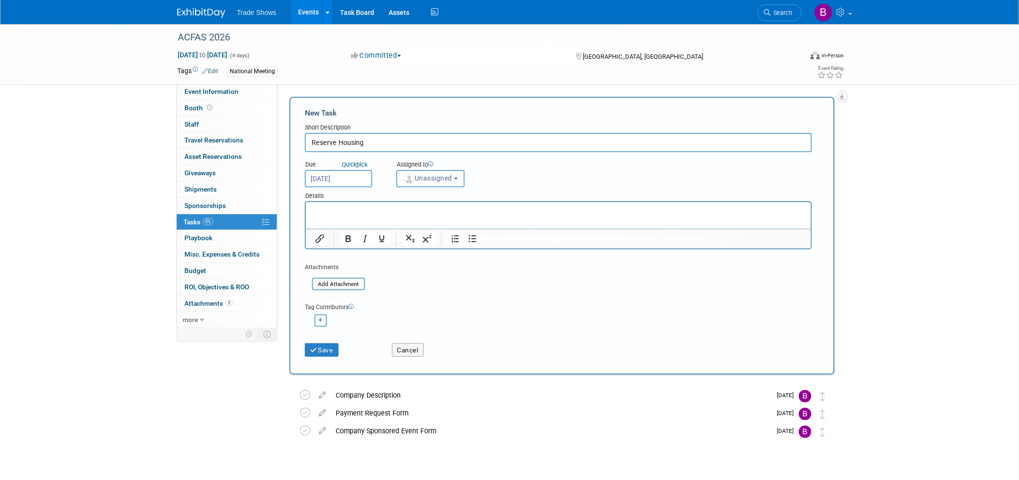
click at [425, 178] on span "Unassigned" at bounding box center [427, 178] width 49 height 8
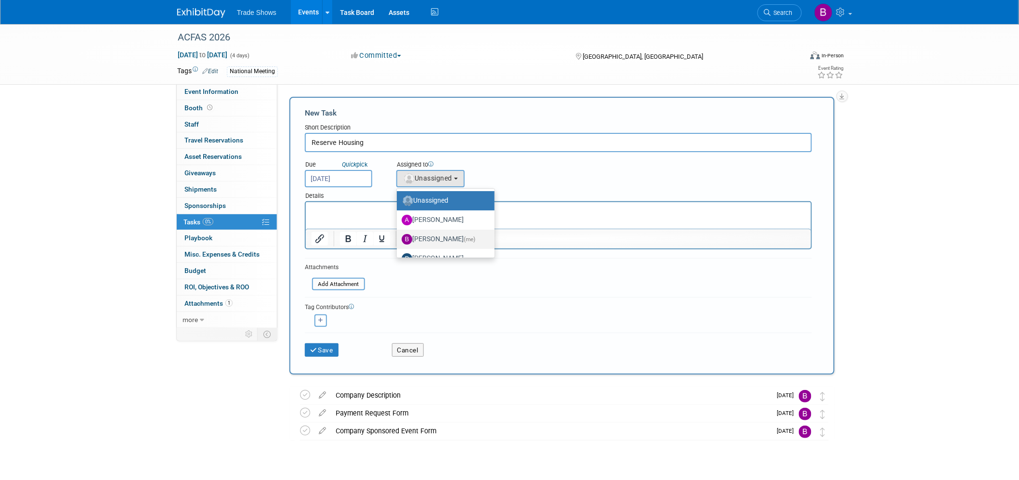
click at [430, 234] on label "[PERSON_NAME] (me)" at bounding box center [443, 239] width 83 height 15
click at [398, 235] on input "[PERSON_NAME] (me)" at bounding box center [395, 238] width 6 height 6
select select "ea71e12e-5ca3-4b49-8008-3a5742e0e7c7"
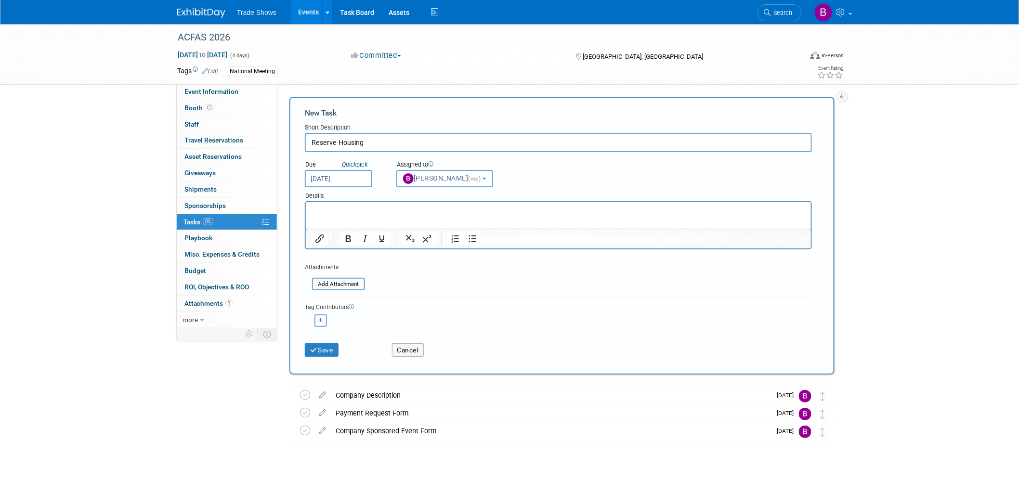
click at [360, 215] on html at bounding box center [557, 208] width 505 height 13
drag, startPoint x: 327, startPoint y: 349, endPoint x: 204, endPoint y: 365, distance: 124.2
click at [204, 365] on div "Event Information Event Info Booth Booth 0 Staff 0 Staff 0 Travel Reservations …" at bounding box center [509, 252] width 679 height 456
click at [370, 215] on html at bounding box center [557, 208] width 505 height 13
paste body "Rich Text Area. Press ALT-0 for help."
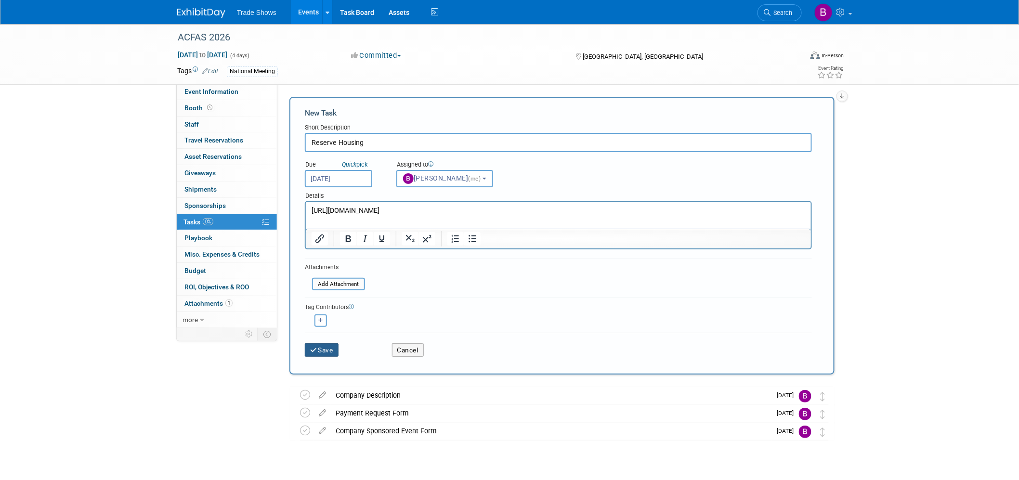
click at [323, 350] on button "Save" at bounding box center [322, 349] width 34 height 13
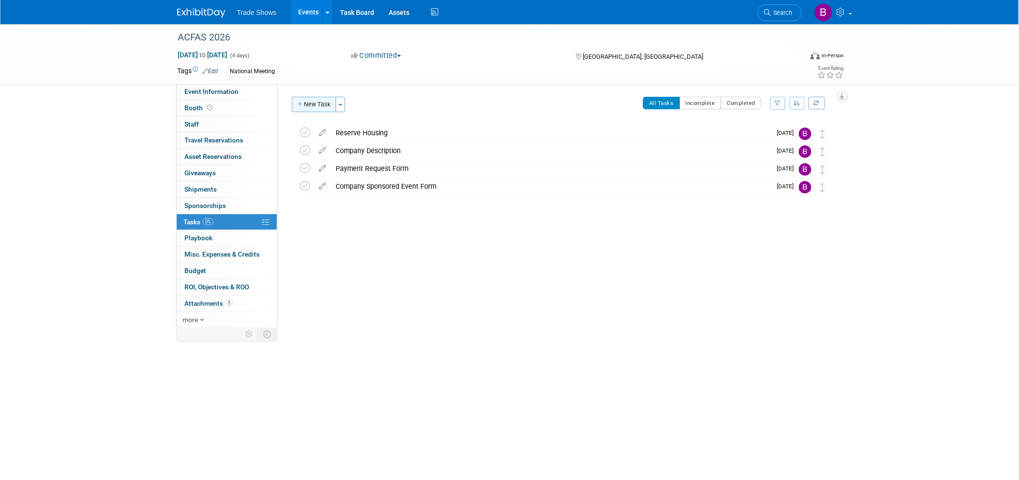
click at [318, 103] on button "New Task" at bounding box center [314, 104] width 44 height 15
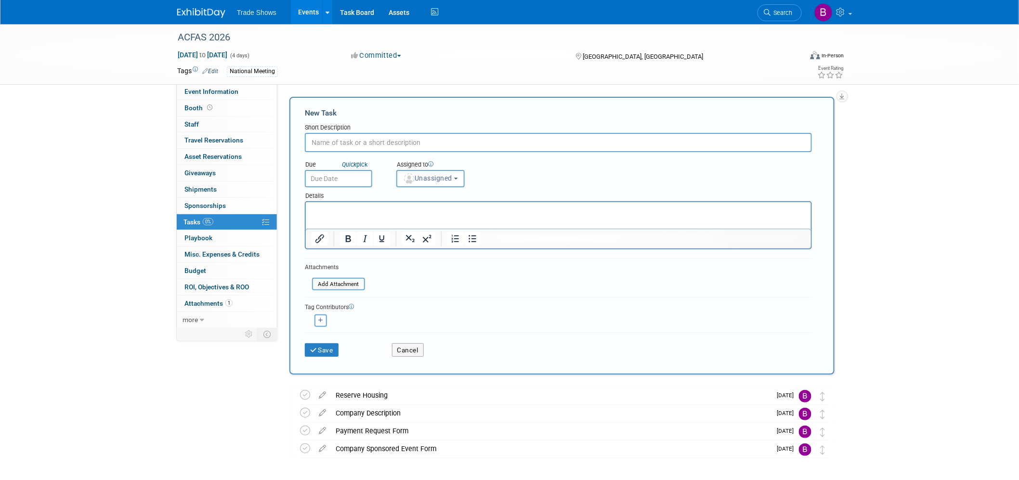
click at [348, 141] on input "text" at bounding box center [558, 142] width 507 height 19
type input "Exhibit Application"
click at [366, 174] on input "text" at bounding box center [338, 178] width 67 height 17
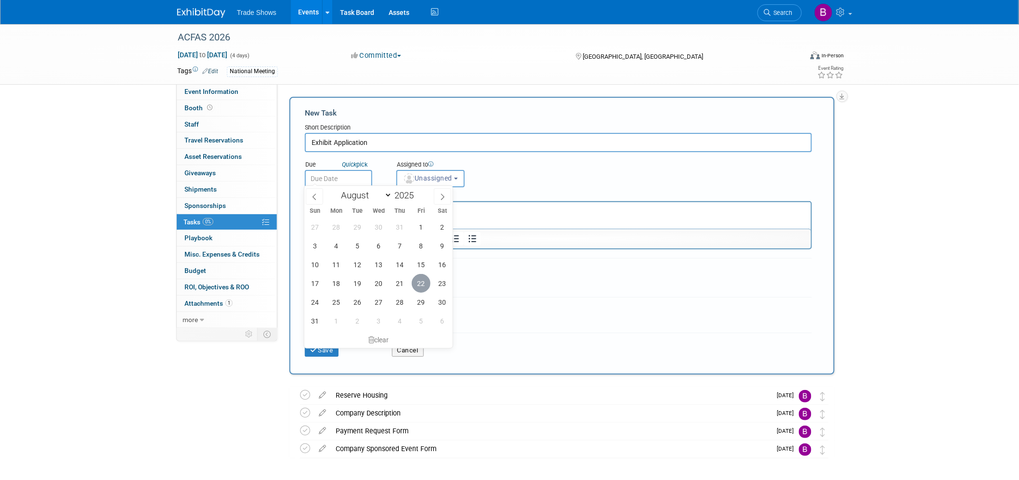
click at [424, 287] on span "22" at bounding box center [421, 283] width 19 height 19
type input "[DATE]"
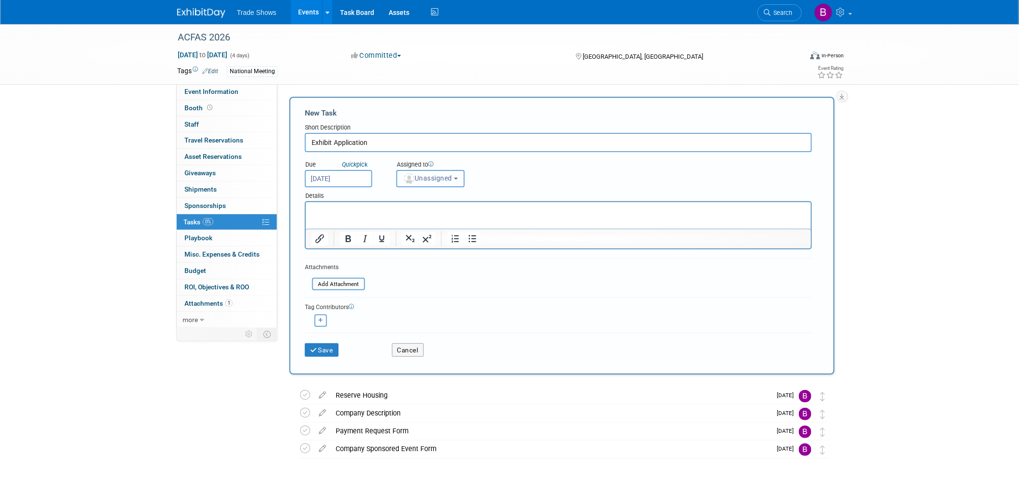
click at [444, 174] on span "Unassigned" at bounding box center [427, 178] width 49 height 8
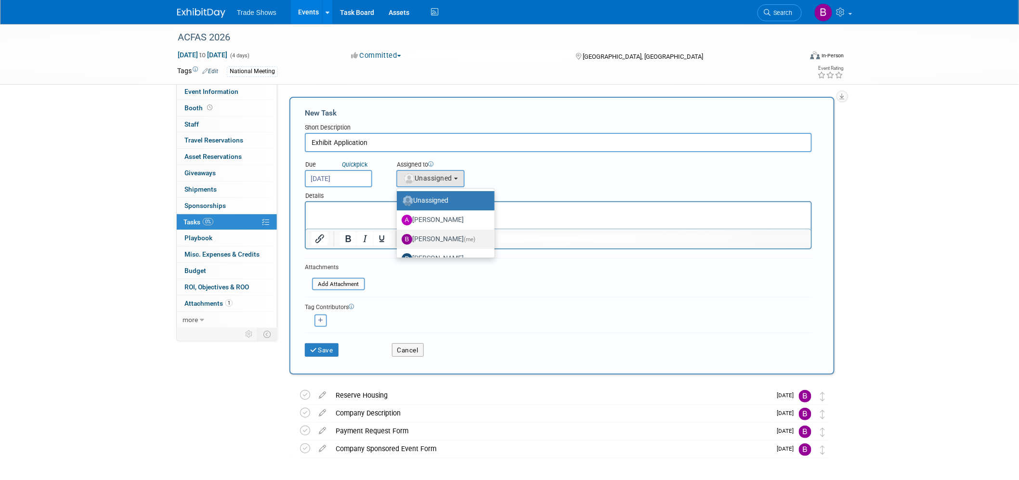
click at [444, 232] on label "[PERSON_NAME] (me)" at bounding box center [443, 239] width 83 height 15
click at [398, 235] on input "[PERSON_NAME] (me)" at bounding box center [395, 238] width 6 height 6
select select "ea71e12e-5ca3-4b49-8008-3a5742e0e7c7"
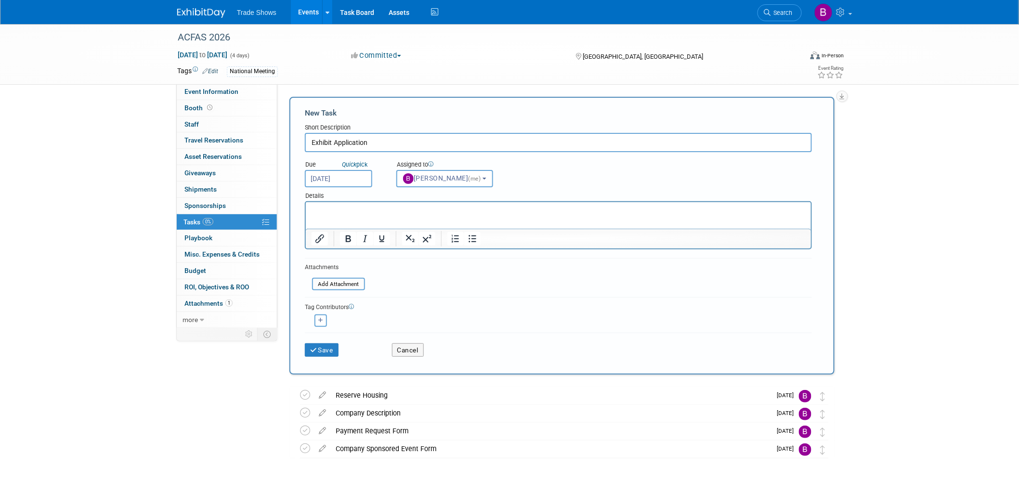
click at [432, 215] on html at bounding box center [557, 208] width 505 height 13
click at [326, 349] on button "Save" at bounding box center [322, 349] width 34 height 13
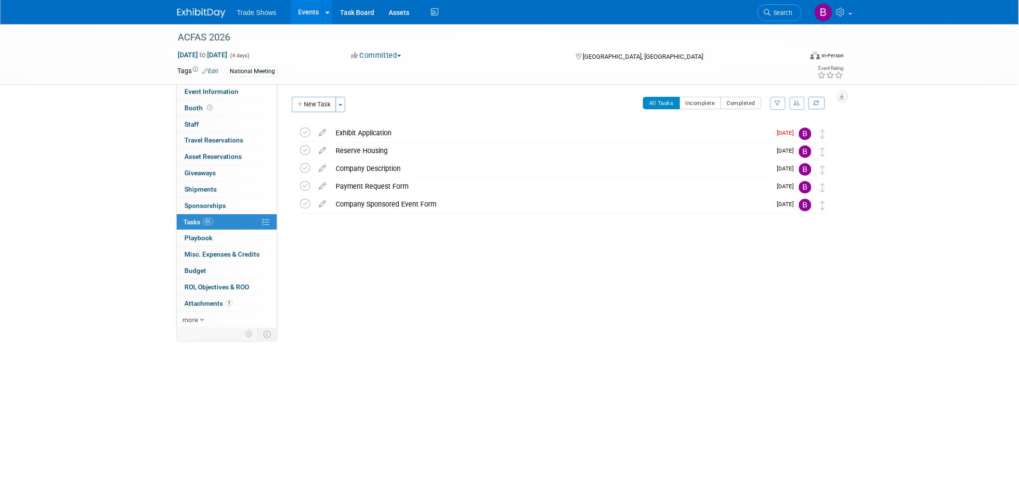
click at [464, 311] on div "Event Website: Edit [URL][DOMAIN_NAME] [URL][DOMAIN_NAME] Save Cancel Event Ven…" at bounding box center [559, 206] width 564 height 245
click at [305, 131] on icon at bounding box center [305, 133] width 10 height 10
click at [199, 106] on span "Booth" at bounding box center [199, 108] width 30 height 8
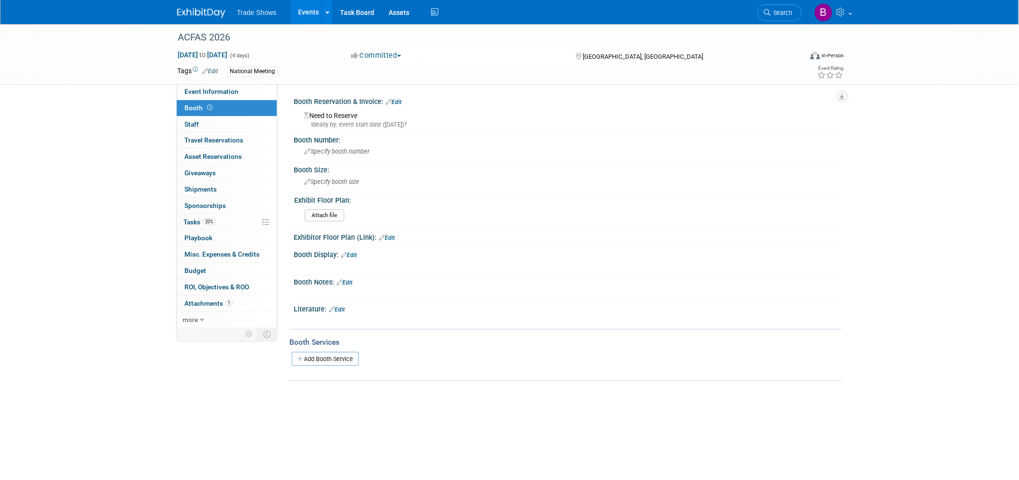
click at [347, 279] on link "Edit" at bounding box center [345, 282] width 16 height 7
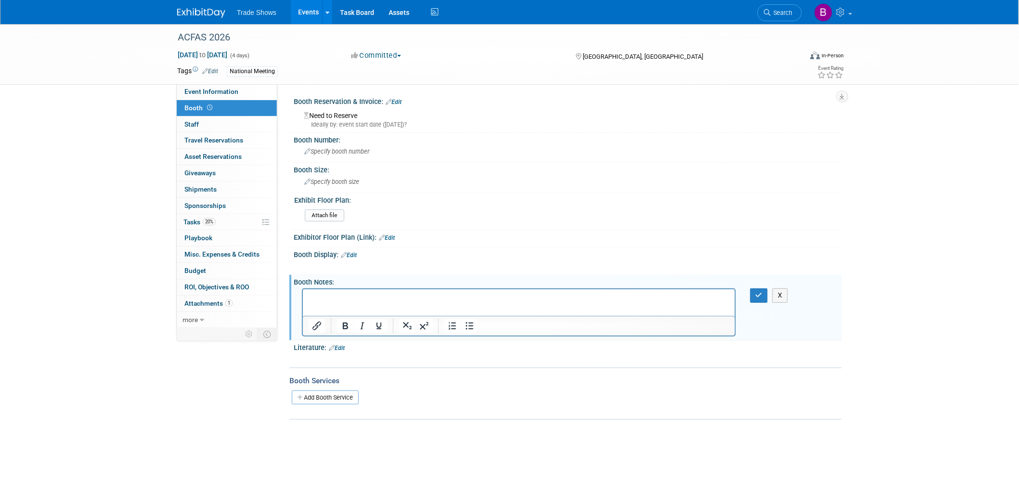
click at [338, 303] on html at bounding box center [518, 295] width 432 height 13
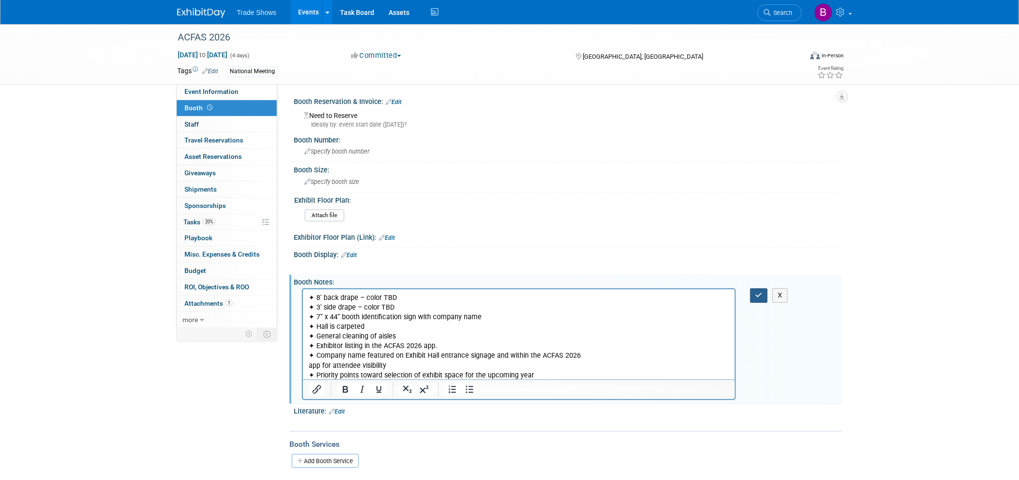
click at [756, 292] on icon "button" at bounding box center [759, 295] width 7 height 7
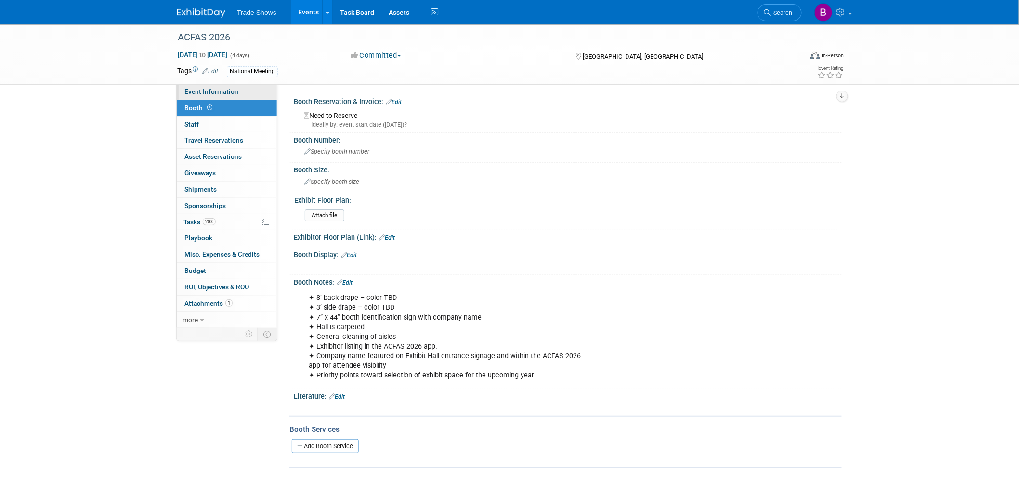
click at [212, 94] on span "Event Information" at bounding box center [211, 92] width 54 height 8
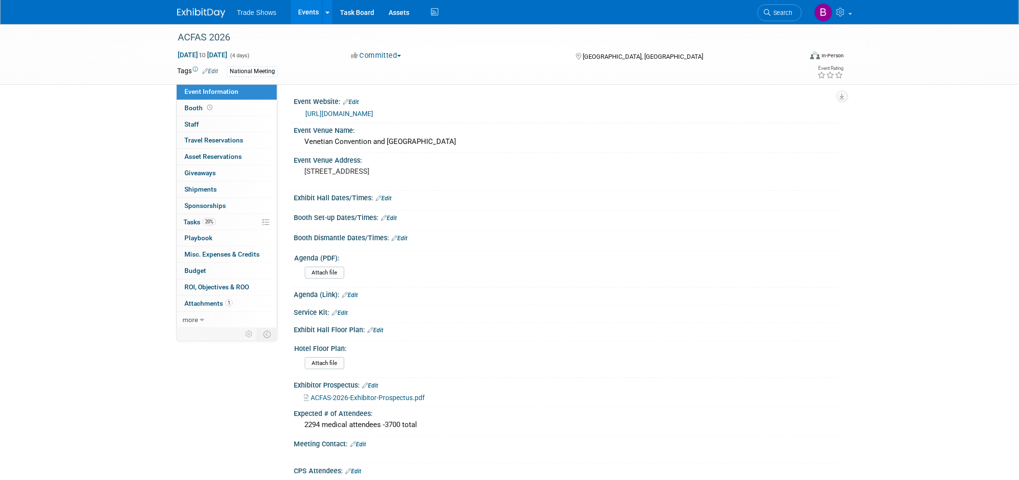
click at [391, 196] on link "Edit" at bounding box center [384, 198] width 16 height 7
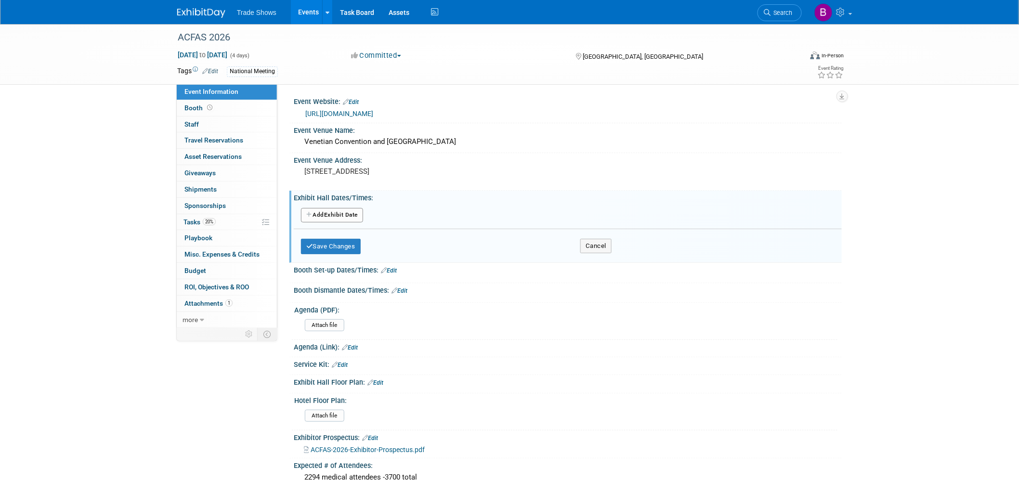
click at [337, 216] on button "Add Another Exhibit Date" at bounding box center [332, 215] width 62 height 14
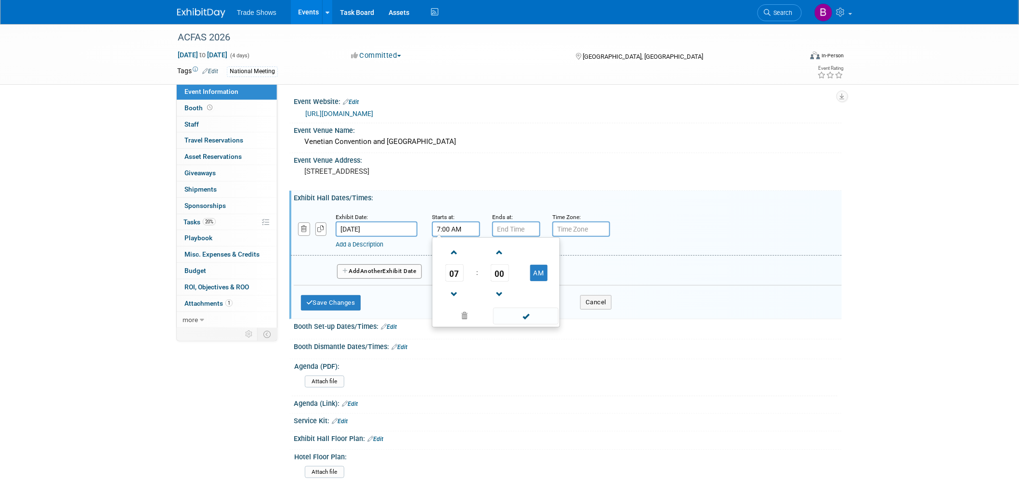
click at [456, 225] on input "7:00 AM" at bounding box center [456, 229] width 48 height 15
click at [454, 258] on span at bounding box center [454, 252] width 17 height 17
click at [505, 270] on span "00" at bounding box center [500, 272] width 18 height 17
click at [516, 279] on td "30" at bounding box center [511, 279] width 31 height 26
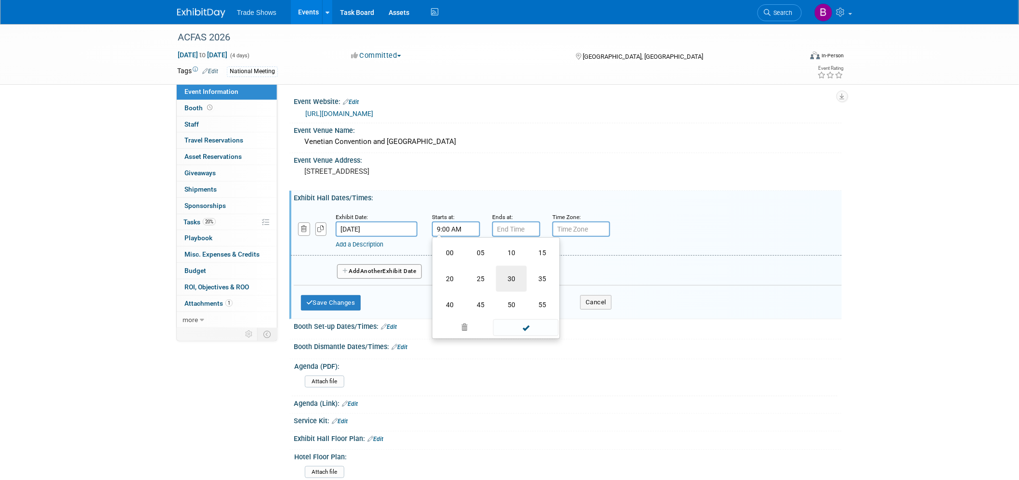
type input "9:30 AM"
click at [534, 313] on span at bounding box center [525, 316] width 65 height 17
click at [507, 233] on input "7:00 PM" at bounding box center [516, 229] width 48 height 15
click at [516, 272] on span "07" at bounding box center [515, 272] width 18 height 17
click at [517, 275] on td "04" at bounding box center [510, 279] width 31 height 26
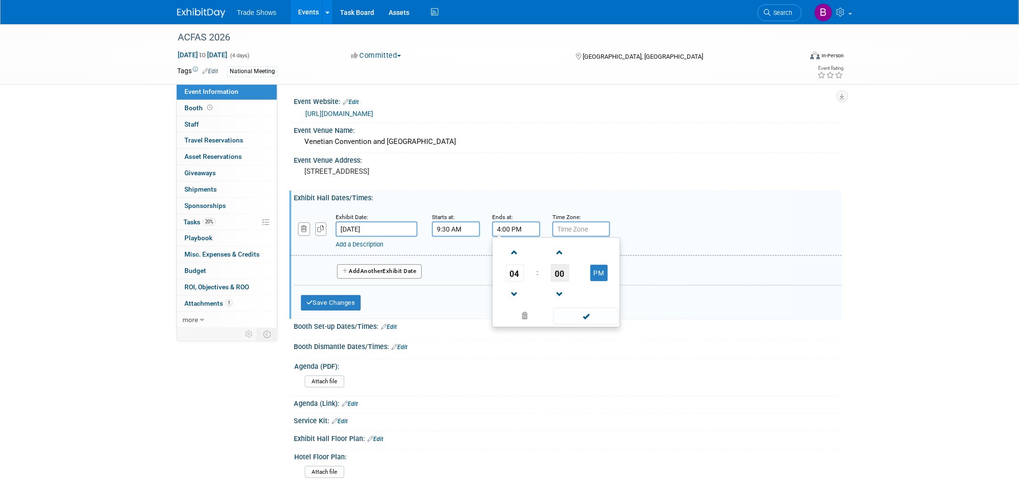
click at [559, 275] on span "00" at bounding box center [560, 272] width 18 height 17
click at [601, 258] on td "15" at bounding box center [602, 253] width 31 height 26
type input "4:15 PM"
click at [584, 312] on span at bounding box center [585, 316] width 65 height 17
click at [401, 272] on button "Add Another Exhibit Date" at bounding box center [379, 271] width 85 height 14
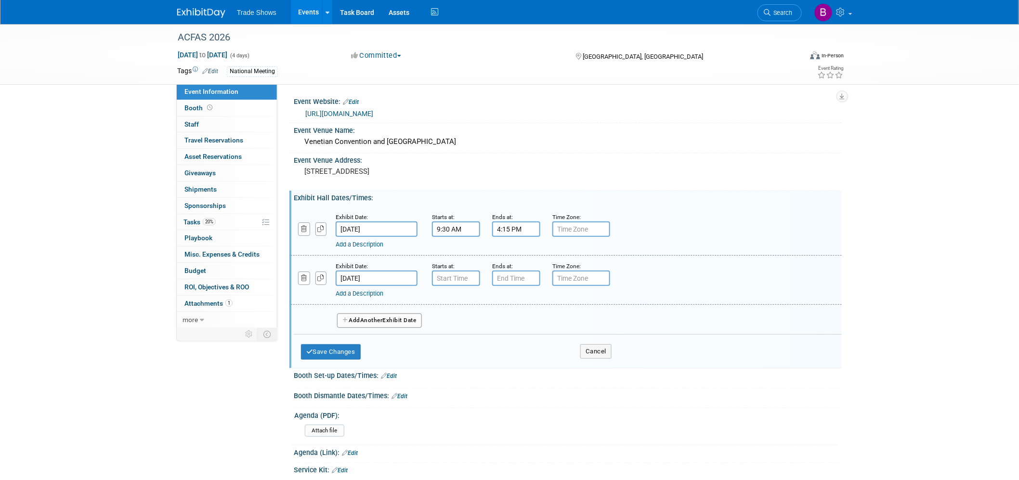
click at [390, 276] on input "[DATE]" at bounding box center [377, 278] width 82 height 15
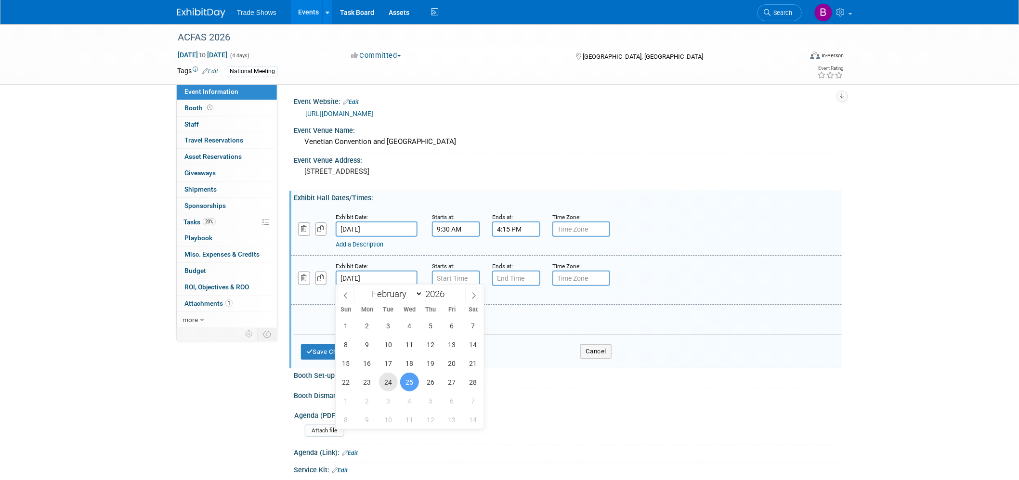
click at [395, 385] on span "24" at bounding box center [388, 382] width 19 height 19
type input "[DATE]"
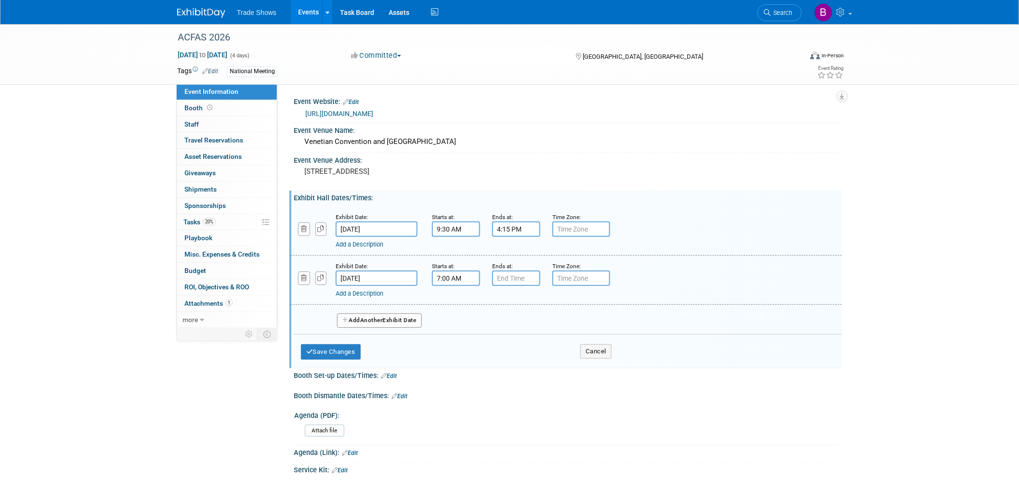
click at [458, 274] on input "7:00 AM" at bounding box center [456, 278] width 48 height 15
click at [452, 347] on span at bounding box center [454, 343] width 17 height 17
click at [540, 315] on button "AM" at bounding box center [538, 322] width 17 height 16
type input "6:00 PM"
click at [523, 363] on span at bounding box center [525, 365] width 65 height 17
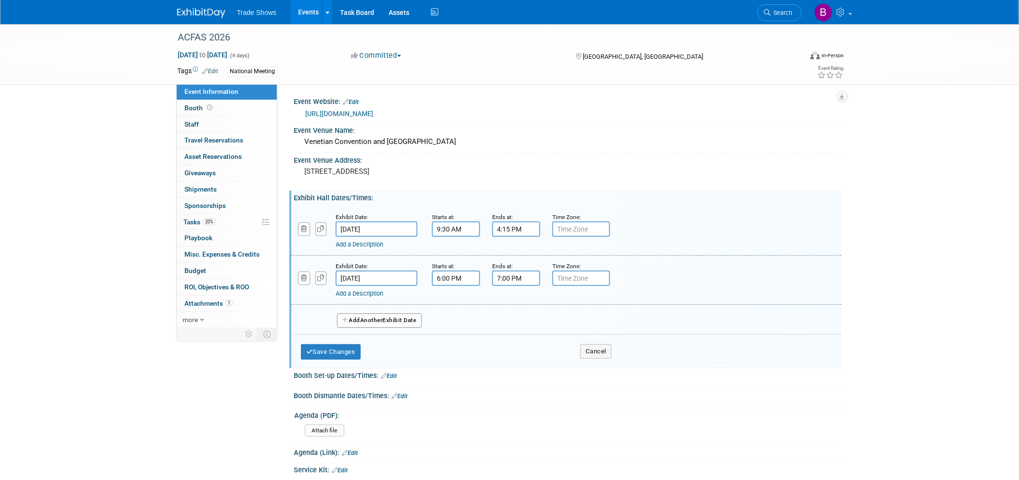
click at [509, 278] on input "7:00 PM" at bounding box center [516, 278] width 48 height 15
drag, startPoint x: 595, startPoint y: 363, endPoint x: 564, endPoint y: 321, distance: 52.0
click at [582, 325] on ul "07 : 00 PM 12 01 02 03 04 05 06 07 08 09 10 11 00 05 10 15 20 25 30 35 40 45 50…" at bounding box center [556, 331] width 123 height 85
click at [564, 320] on span "00" at bounding box center [560, 321] width 18 height 17
click at [575, 326] on td "30" at bounding box center [571, 328] width 31 height 26
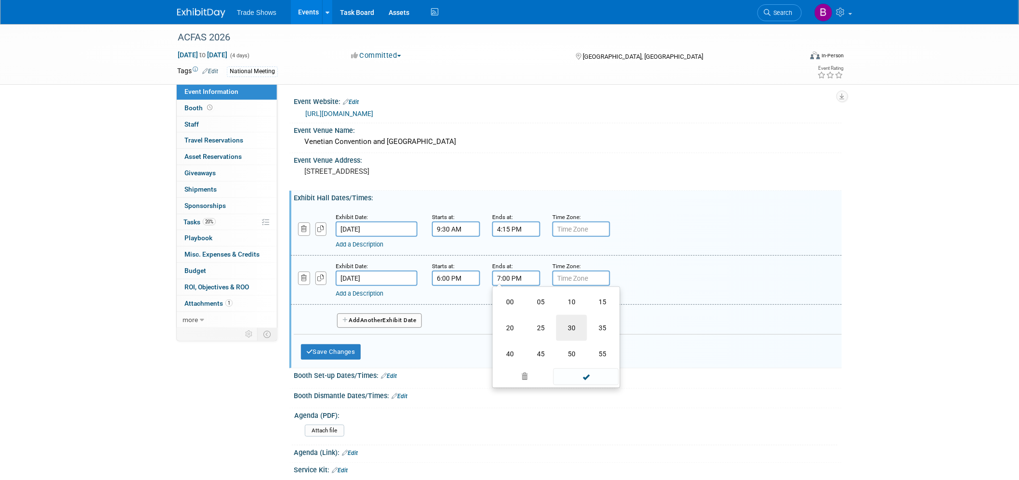
type input "7:30 PM"
click at [587, 359] on span at bounding box center [585, 365] width 65 height 17
click at [362, 321] on button "Add Another Exhibit Date" at bounding box center [379, 320] width 85 height 14
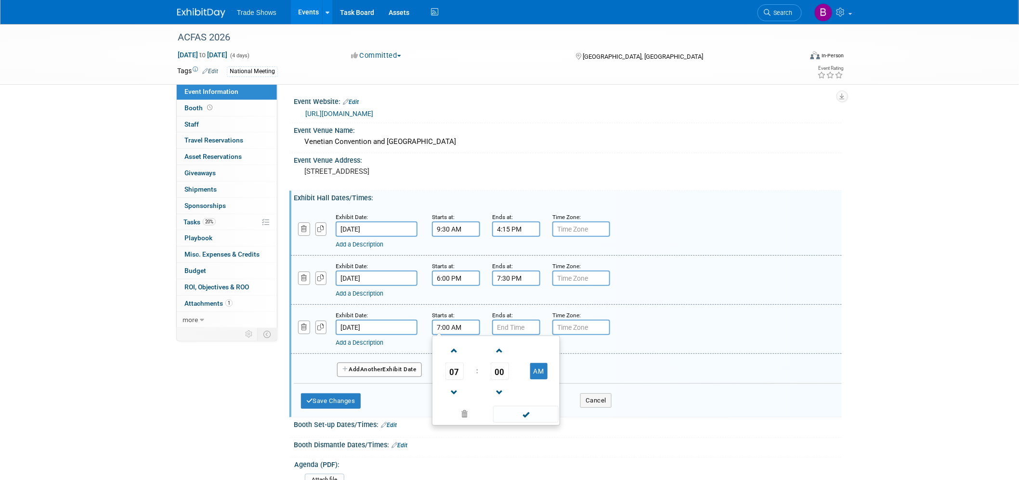
click at [461, 324] on input "7:00 AM" at bounding box center [456, 327] width 48 height 15
click at [454, 352] on span at bounding box center [454, 350] width 17 height 17
click at [454, 351] on span at bounding box center [454, 350] width 17 height 17
type input "9:00 AM"
click at [525, 411] on span at bounding box center [525, 414] width 65 height 17
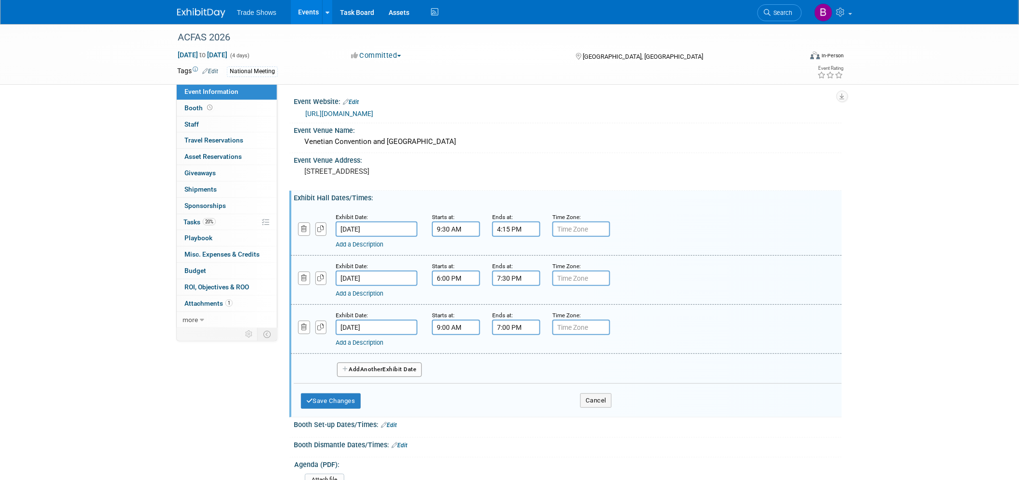
click at [516, 321] on input "7:00 PM" at bounding box center [516, 327] width 48 height 15
click at [512, 369] on span "07" at bounding box center [515, 371] width 18 height 17
click at [517, 372] on td "04" at bounding box center [510, 377] width 31 height 26
click at [560, 366] on span "00" at bounding box center [560, 371] width 18 height 17
click at [574, 381] on td "30" at bounding box center [571, 377] width 31 height 26
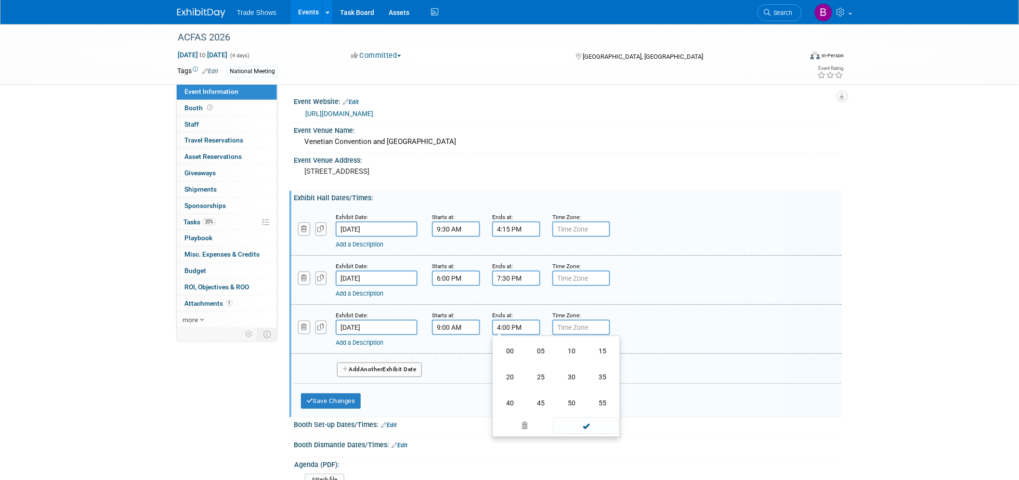
type input "4:30 PM"
click at [577, 406] on span at bounding box center [585, 414] width 65 height 17
click at [400, 366] on button "Add Another Exhibit Date" at bounding box center [379, 370] width 85 height 14
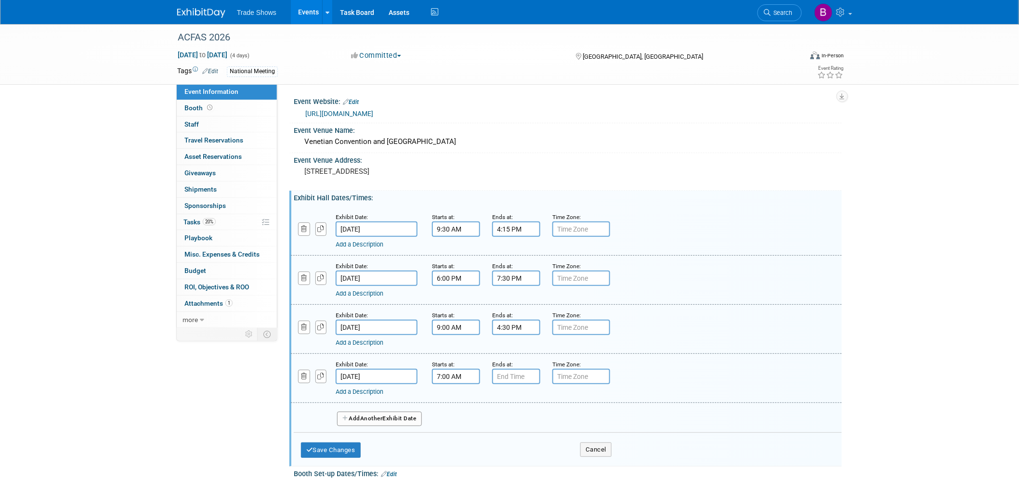
click at [445, 377] on input "7:00 AM" at bounding box center [456, 376] width 48 height 15
click at [456, 396] on span at bounding box center [454, 399] width 17 height 17
type input "9:00 AM"
click at [522, 465] on span at bounding box center [525, 463] width 65 height 17
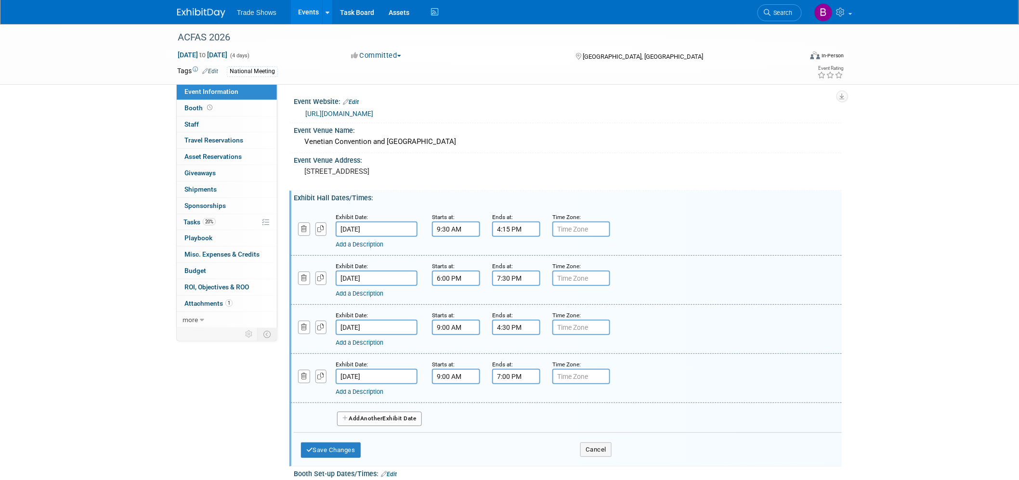
click at [511, 373] on input "7:00 PM" at bounding box center [516, 376] width 48 height 15
click at [513, 417] on span "07" at bounding box center [515, 420] width 18 height 17
click at [570, 394] on td "02" at bounding box center [571, 400] width 31 height 26
type input "2:00 PM"
click at [576, 457] on span at bounding box center [585, 463] width 65 height 17
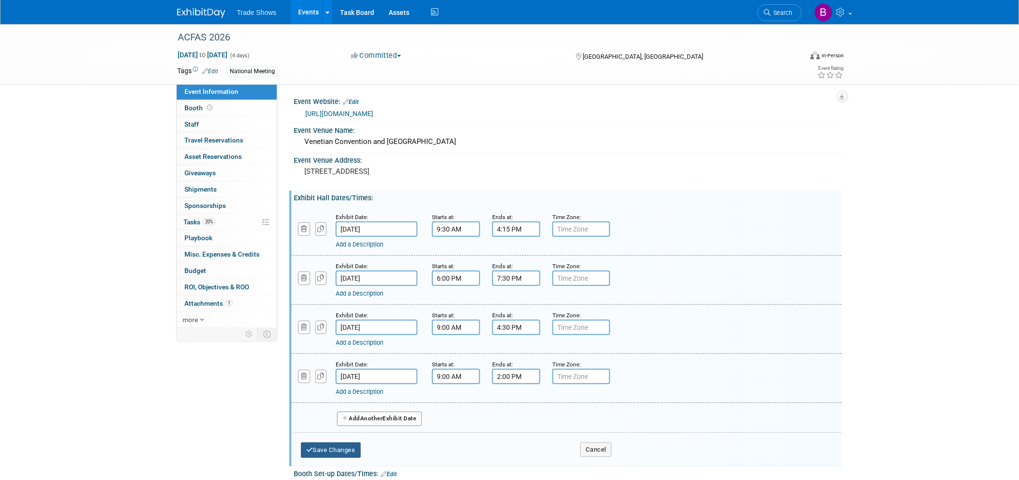
click at [333, 448] on button "Save Changes" at bounding box center [331, 450] width 60 height 15
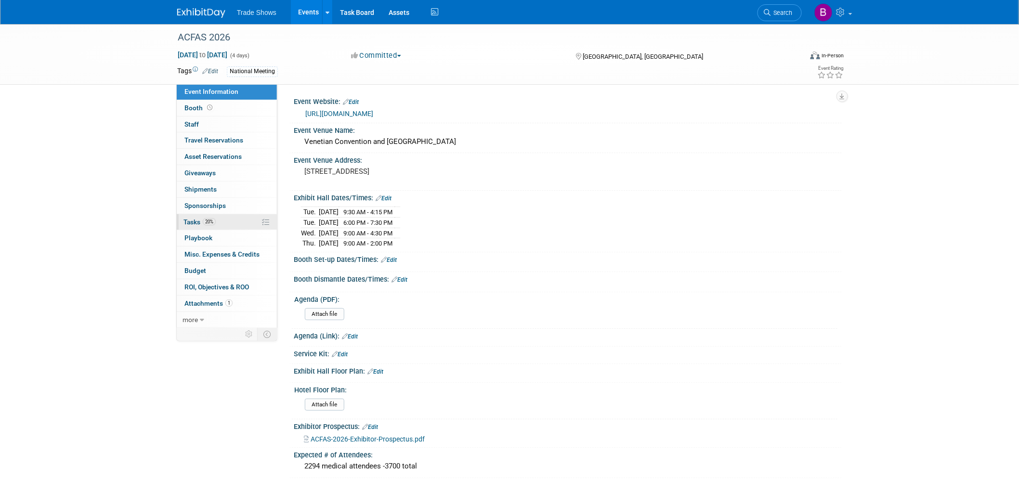
click at [204, 220] on span "20%" at bounding box center [209, 221] width 13 height 7
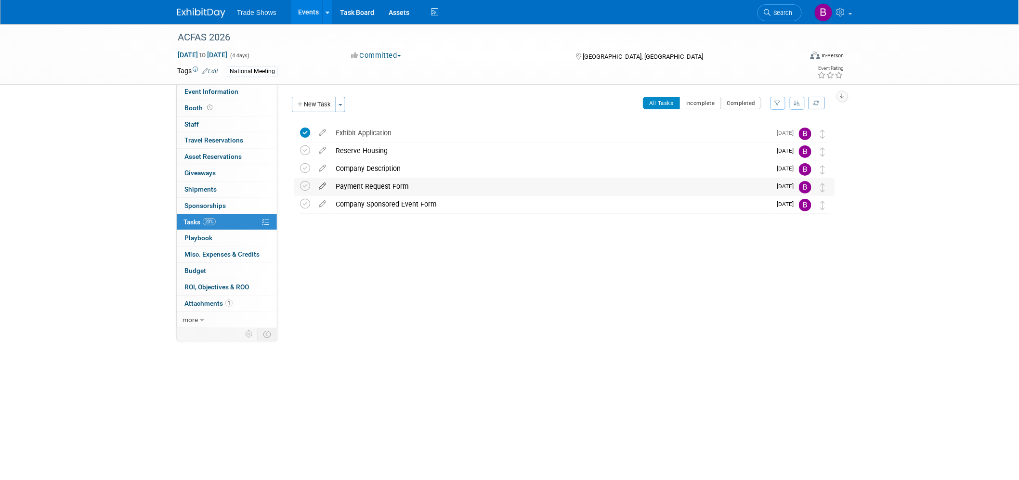
click at [320, 184] on icon at bounding box center [322, 184] width 17 height 12
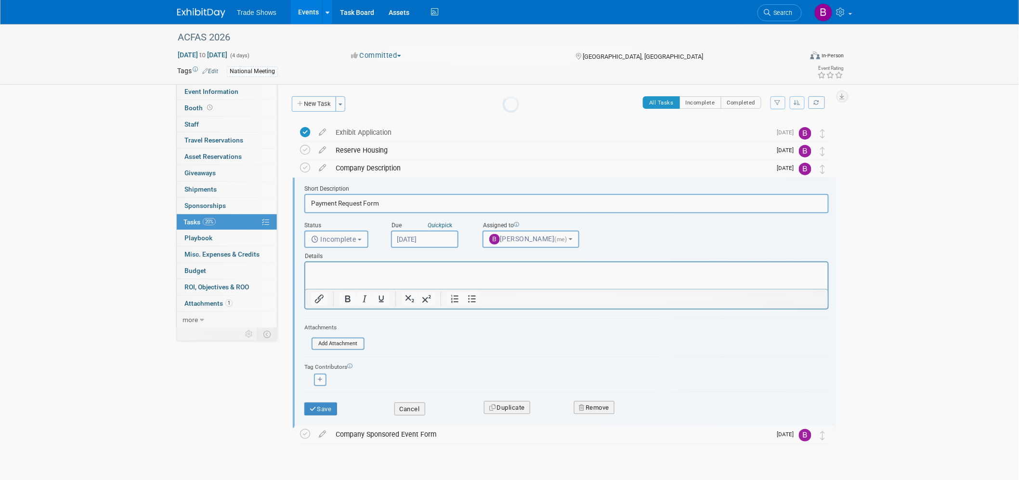
scroll to position [23, 0]
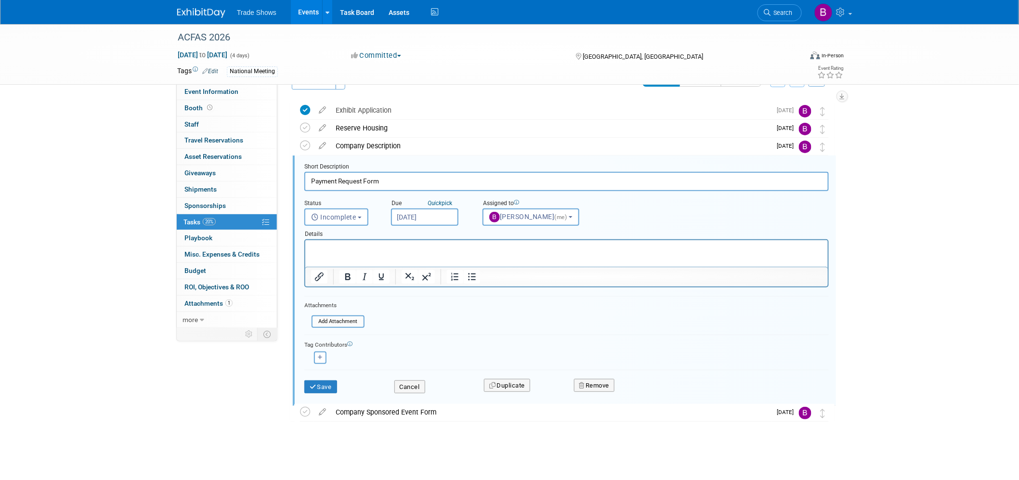
click at [385, 247] on p "Rich Text Area. Press ALT-0 for help." at bounding box center [566, 248] width 511 height 9
click at [333, 383] on button "Save" at bounding box center [320, 386] width 33 height 13
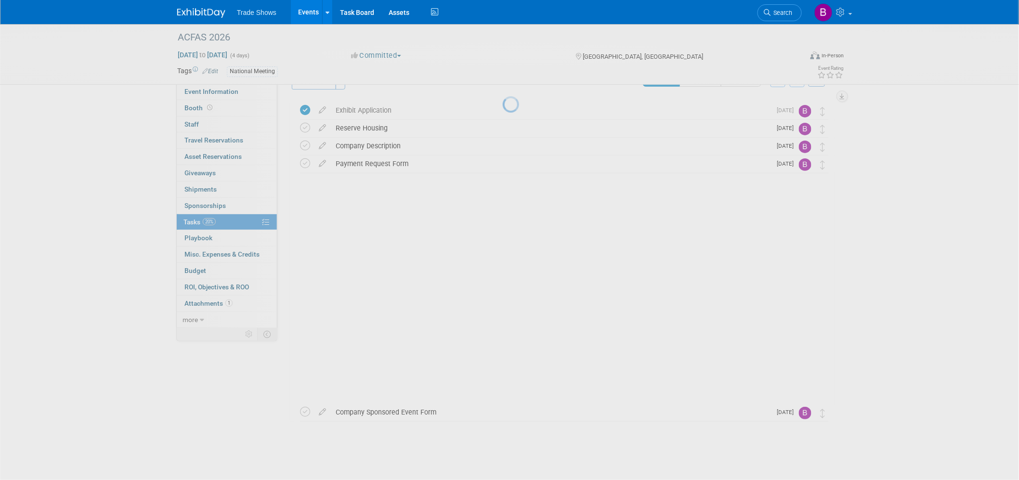
scroll to position [0, 0]
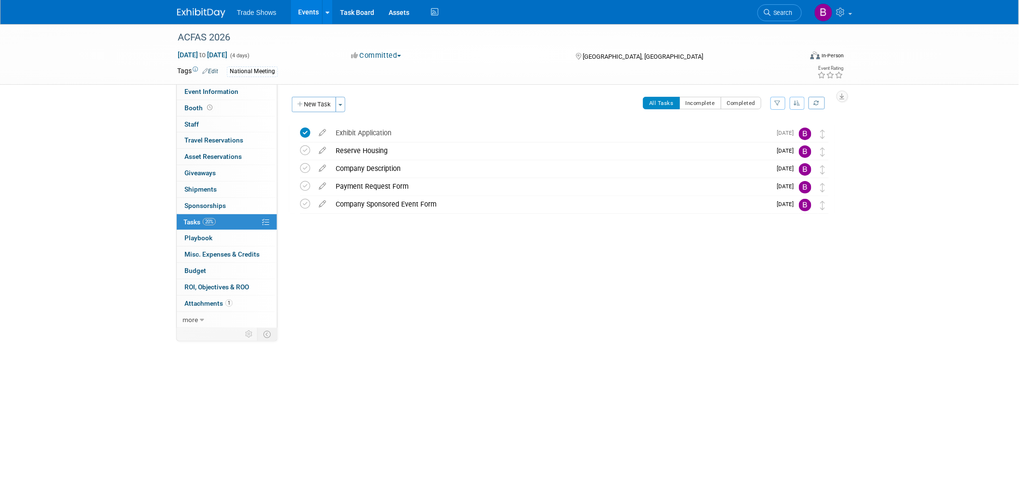
drag, startPoint x: 491, startPoint y: 272, endPoint x: 459, endPoint y: 260, distance: 34.4
click at [491, 272] on div "Event Website: Edit [URL][DOMAIN_NAME] Event Venue Name:" at bounding box center [559, 206] width 564 height 245
click at [212, 91] on span "Event Information" at bounding box center [211, 92] width 54 height 8
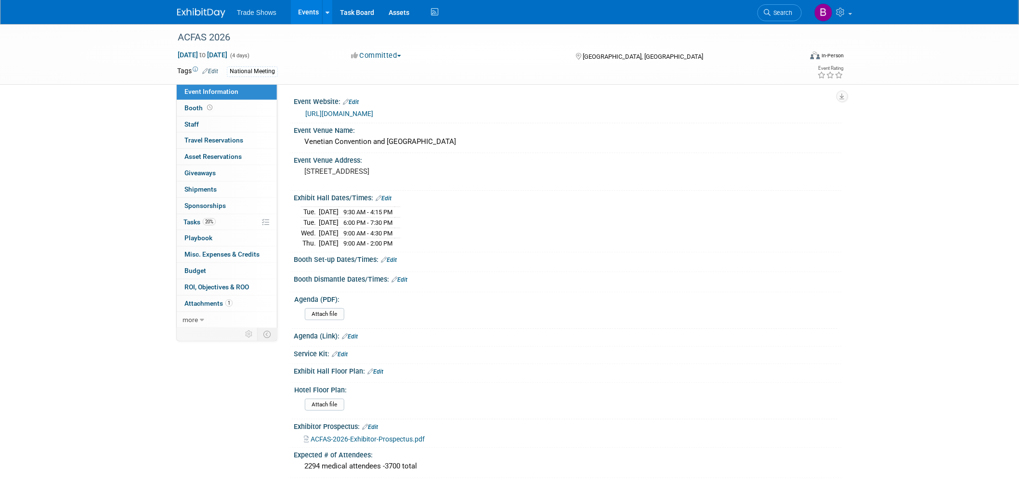
click at [347, 351] on link "Edit" at bounding box center [340, 354] width 16 height 7
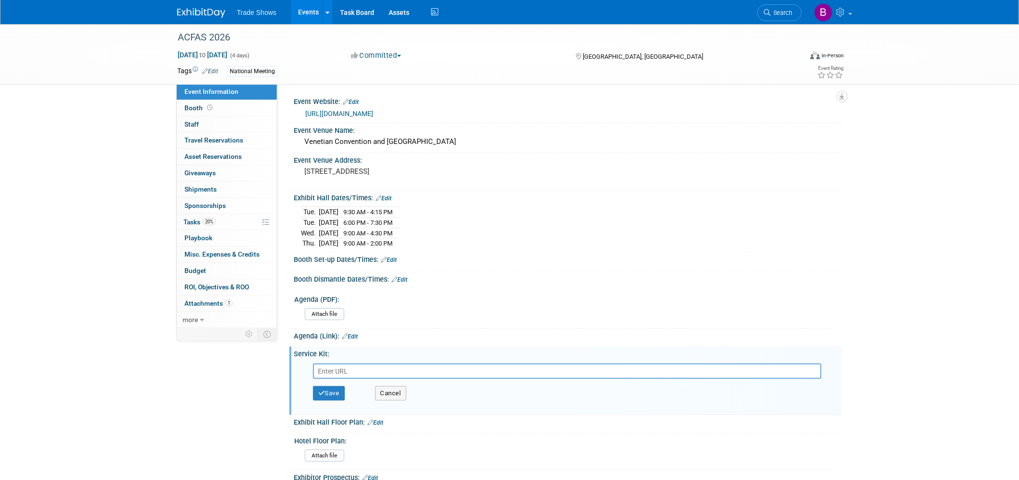
click at [347, 368] on input "text" at bounding box center [567, 371] width 509 height 15
click at [325, 388] on button "Save" at bounding box center [329, 393] width 32 height 14
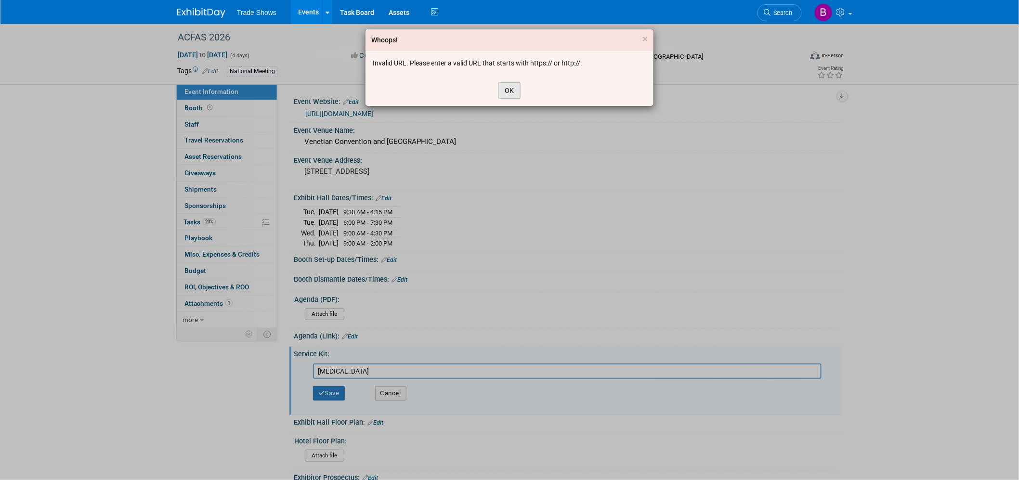
click at [511, 85] on button "OK" at bounding box center [509, 90] width 22 height 16
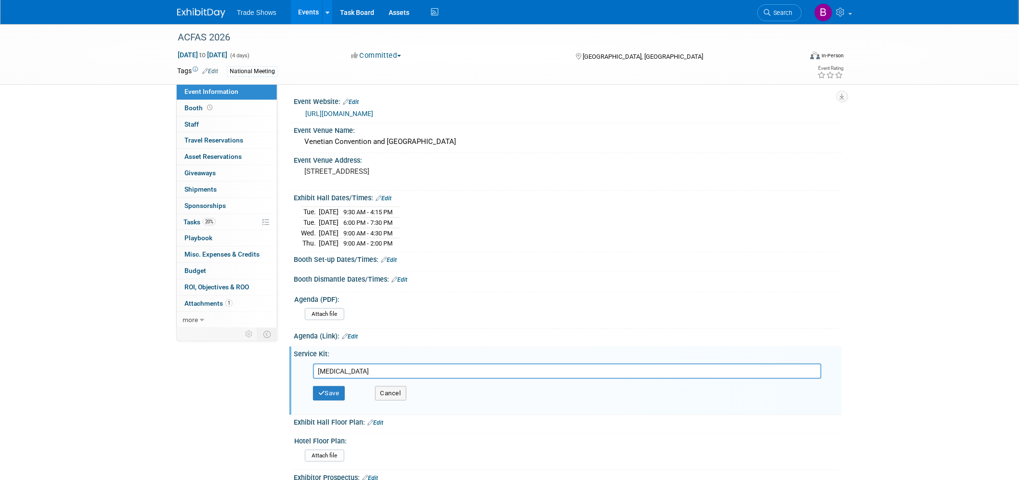
click at [329, 369] on input "[MEDICAL_DATA]" at bounding box center [567, 371] width 509 height 15
type input "T"
click at [342, 386] on button "Save" at bounding box center [329, 393] width 32 height 14
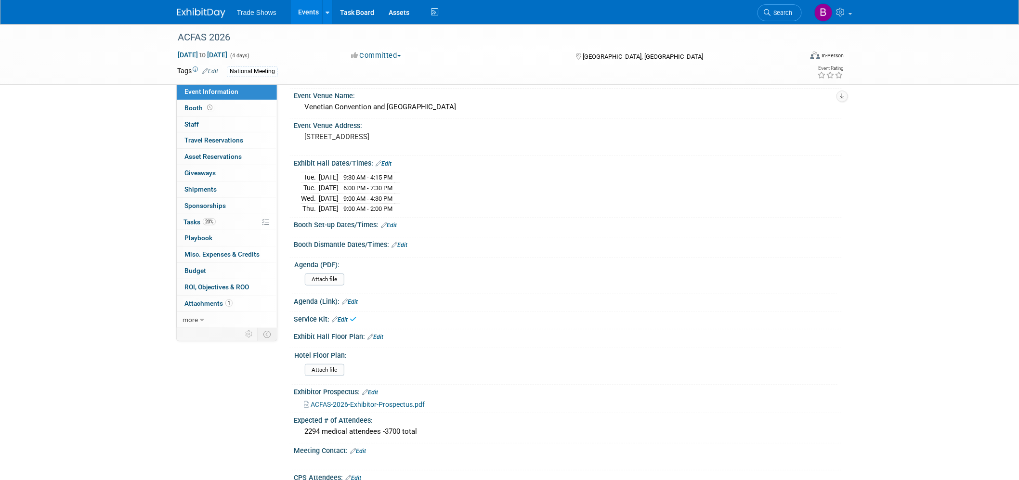
scroll to position [53, 0]
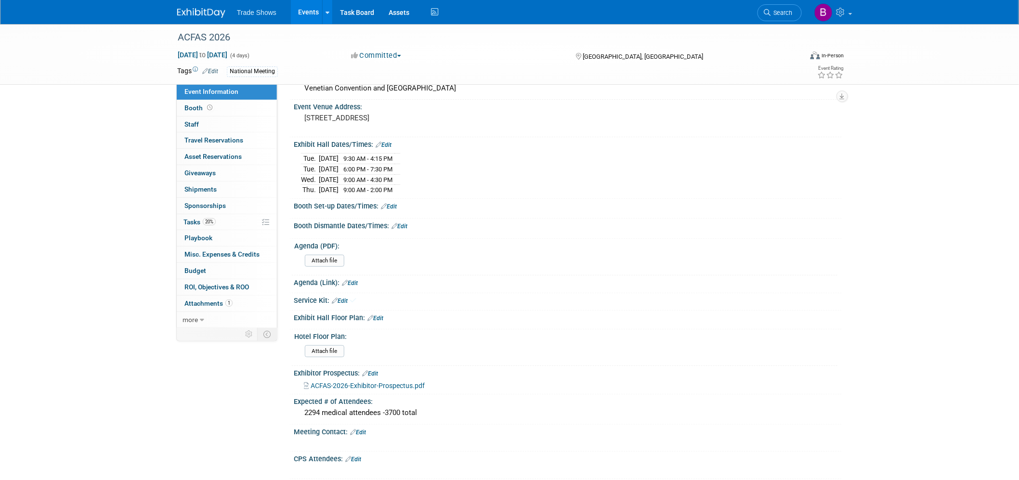
click at [364, 429] on link "Edit" at bounding box center [358, 432] width 16 height 7
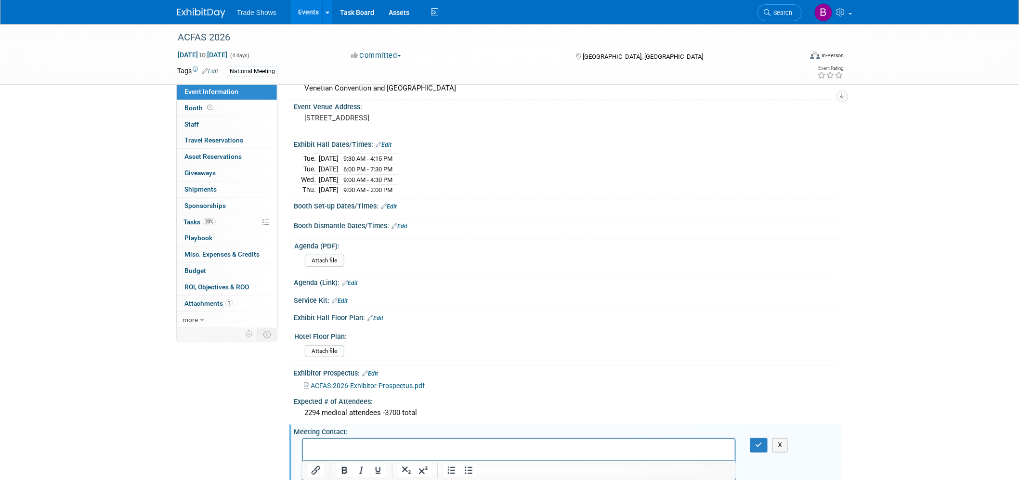
scroll to position [0, 0]
click at [343, 444] on p "Rich Text Area. Press ALT-0 for help." at bounding box center [518, 448] width 421 height 10
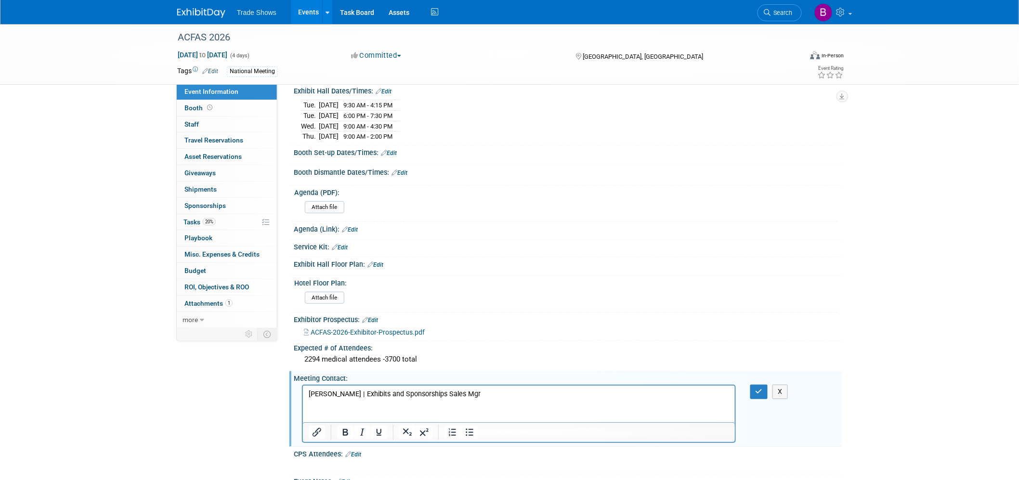
click at [541, 396] on p "[PERSON_NAME] | Exhibits and Sponsorships Sales Mgr" at bounding box center [518, 395] width 421 height 10
click at [763, 388] on icon "button" at bounding box center [759, 391] width 7 height 7
